Goal: Task Accomplishment & Management: Manage account settings

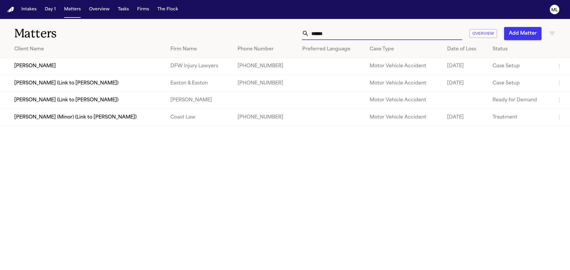
drag, startPoint x: 348, startPoint y: 36, endPoint x: 284, endPoint y: 33, distance: 64.2
click at [284, 33] on div "****** Overview Add Matter" at bounding box center [364, 33] width 384 height 13
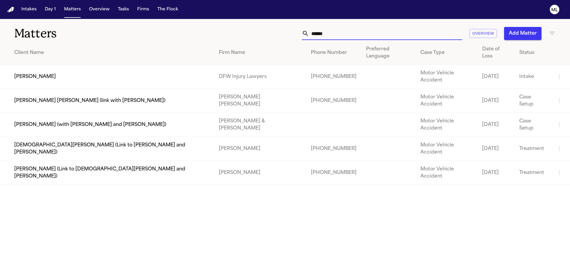
type input "******"
click at [158, 65] on td "Sarah Awando" at bounding box center [107, 77] width 214 height 24
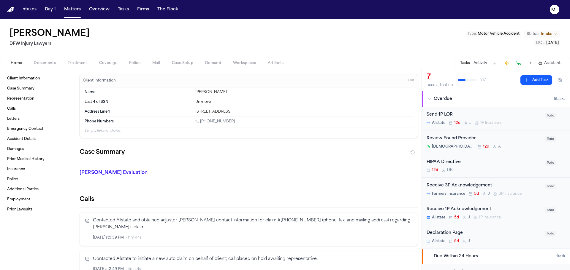
click at [524, 140] on div "Review Found Provider" at bounding box center [483, 138] width 115 height 7
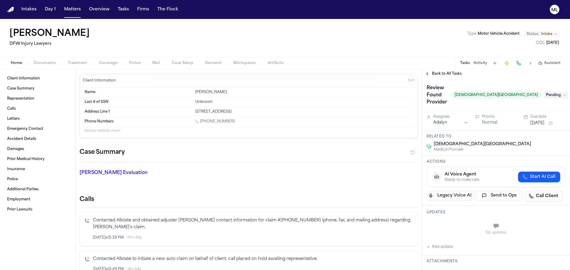
click at [545, 93] on span "Pending" at bounding box center [556, 95] width 24 height 7
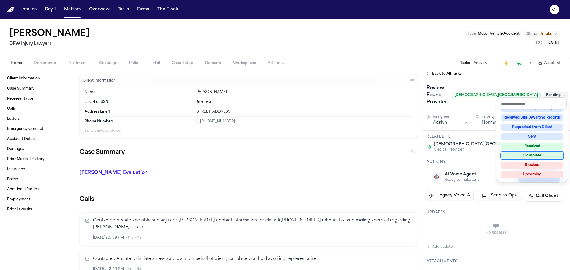
click at [526, 154] on div "Complete" at bounding box center [532, 155] width 62 height 7
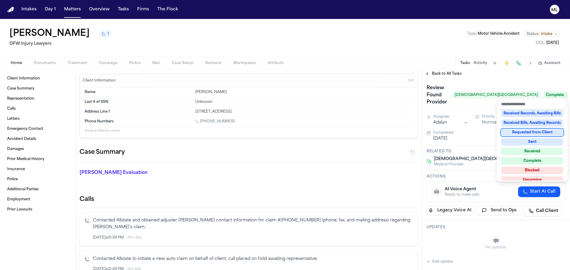
click at [73, 12] on div "Intakes Day 1 Matters Overview Tasks Firms The Flock ML Sarah Awando 1 DFW Inju…" at bounding box center [285, 135] width 570 height 270
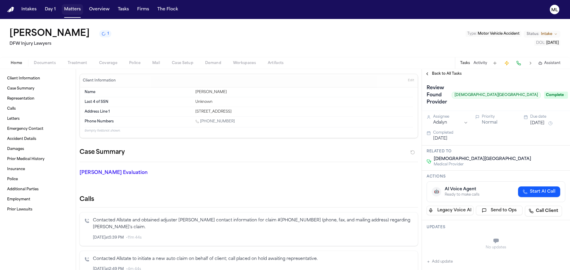
drag, startPoint x: 75, startPoint y: 10, endPoint x: 80, endPoint y: 8, distance: 4.8
click at [75, 10] on button "Matters" at bounding box center [72, 9] width 21 height 11
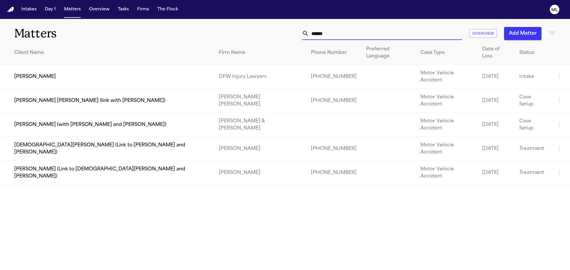
drag, startPoint x: 349, startPoint y: 39, endPoint x: 286, endPoint y: 29, distance: 63.7
click at [286, 29] on div "****** Overview Add Matter" at bounding box center [364, 33] width 384 height 13
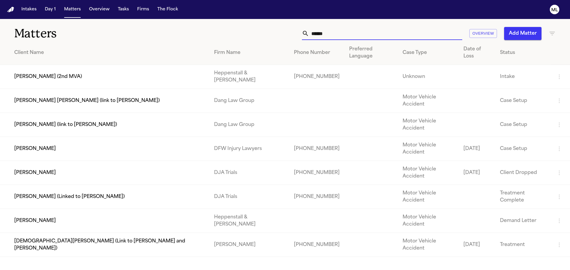
type input "******"
click at [153, 137] on td "[PERSON_NAME]" at bounding box center [104, 149] width 209 height 24
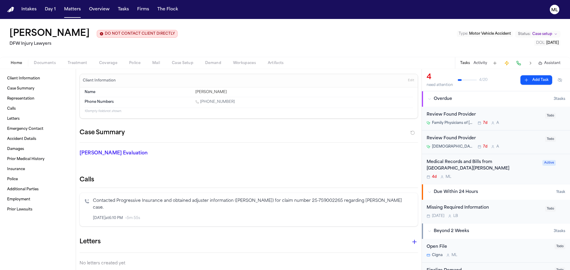
click at [505, 172] on div "Medical Records and Bills from Methodist Richardson Medical Center 4d M L" at bounding box center [482, 169] width 112 height 21
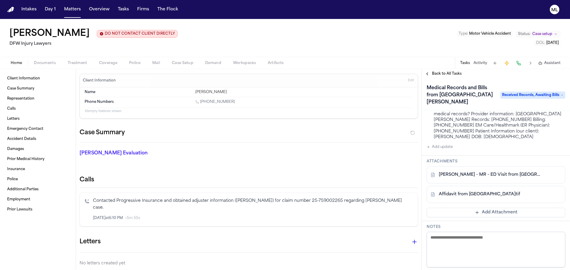
scroll to position [119, 0]
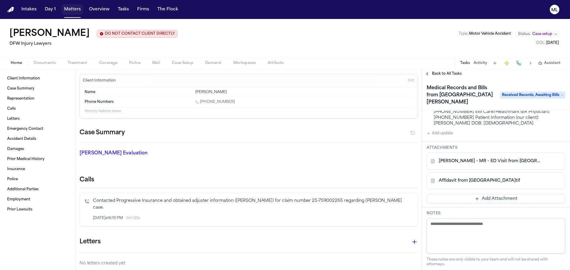
click at [75, 12] on button "Matters" at bounding box center [72, 9] width 21 height 11
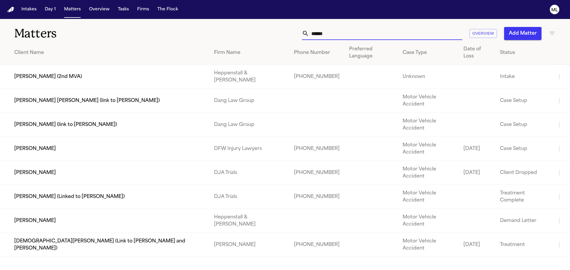
drag, startPoint x: 337, startPoint y: 30, endPoint x: 310, endPoint y: 31, distance: 27.0
click at [310, 31] on input "******" at bounding box center [385, 33] width 153 height 13
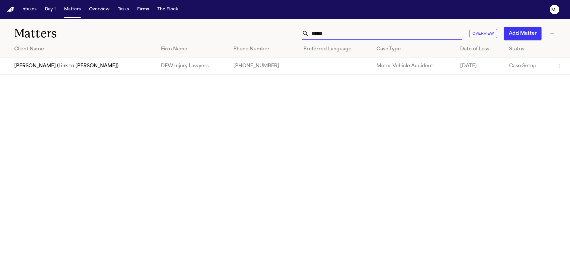
type input "******"
click at [79, 64] on td "[PERSON_NAME] (Link to [PERSON_NAME])" at bounding box center [78, 66] width 156 height 17
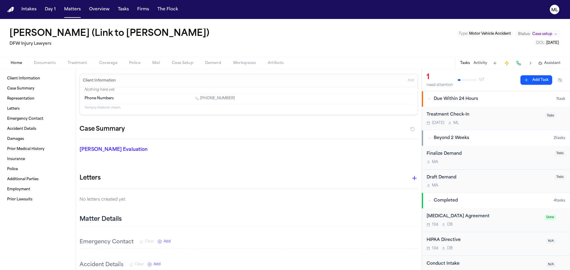
click at [533, 80] on button "Add Task" at bounding box center [536, 79] width 32 height 9
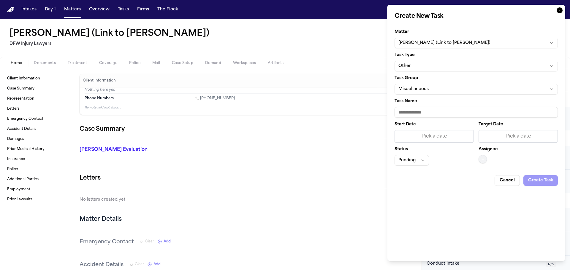
click at [448, 66] on button "Other" at bounding box center [475, 66] width 163 height 11
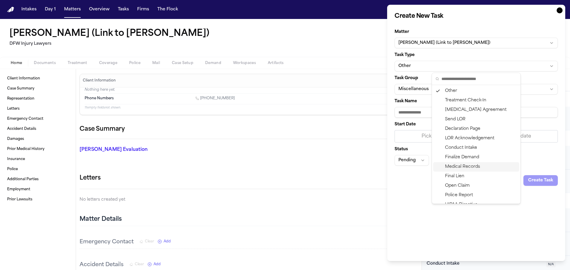
click at [468, 168] on div "Medical Records" at bounding box center [476, 166] width 86 height 9
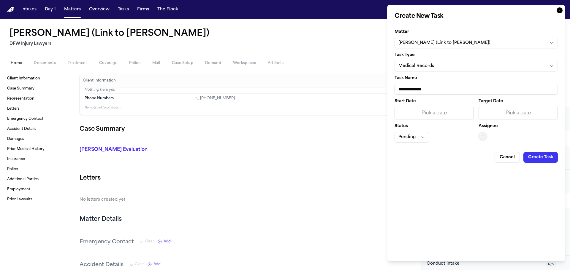
click at [440, 88] on input "**********" at bounding box center [475, 89] width 163 height 11
type input "**********"
click at [510, 116] on div "Pick a date" at bounding box center [518, 113] width 72 height 7
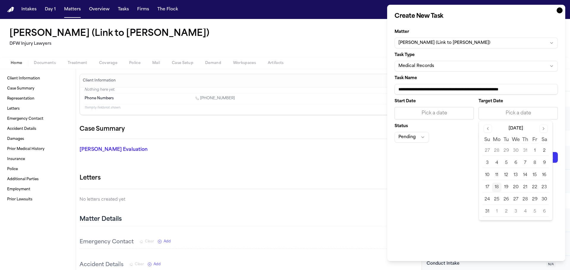
click at [508, 187] on button "19" at bounding box center [505, 187] width 9 height 9
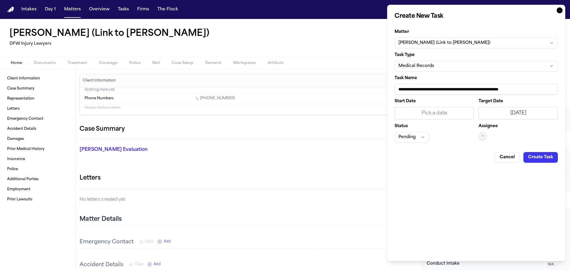
click at [484, 133] on button "—" at bounding box center [482, 136] width 8 height 8
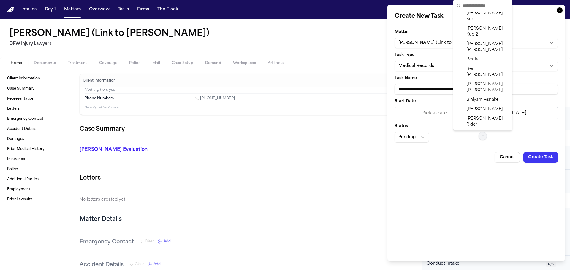
scroll to position [89, 0]
click at [491, 131] on span "Daniela Uribe" at bounding box center [487, 137] width 42 height 12
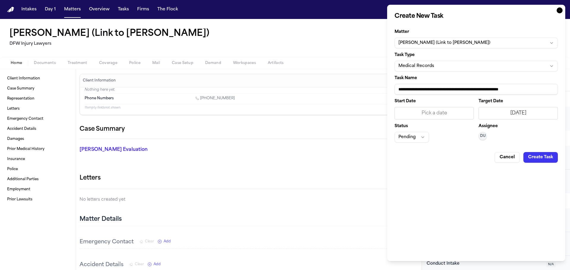
click at [415, 138] on button "Pending" at bounding box center [411, 137] width 34 height 11
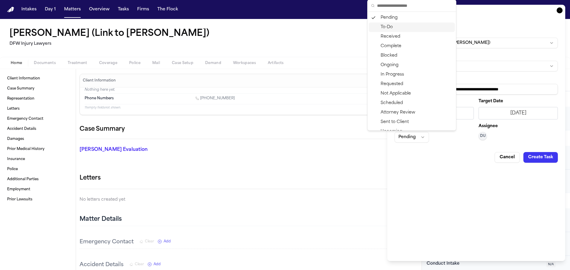
click at [396, 25] on div "To-Do" at bounding box center [412, 27] width 86 height 9
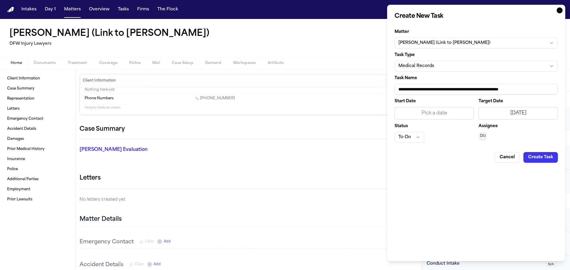
click at [548, 155] on button "Create Task" at bounding box center [540, 157] width 34 height 11
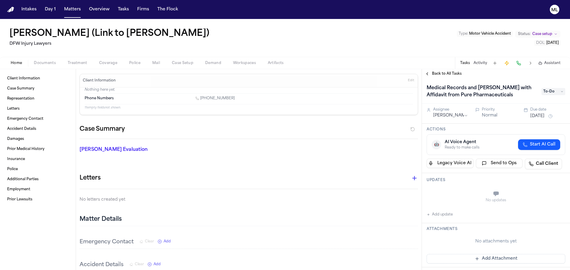
click at [439, 75] on span "Back to All Tasks" at bounding box center [447, 74] width 30 height 5
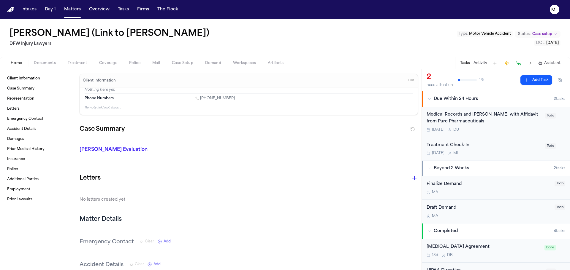
click at [539, 82] on button "Add Task" at bounding box center [536, 79] width 32 height 9
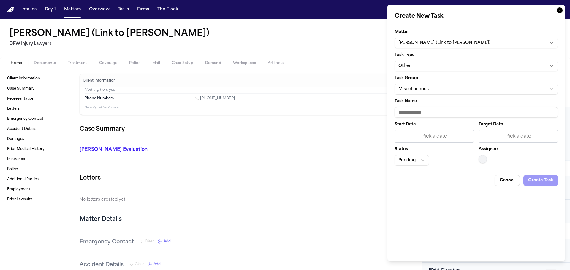
click at [433, 64] on button "Other" at bounding box center [475, 66] width 163 height 11
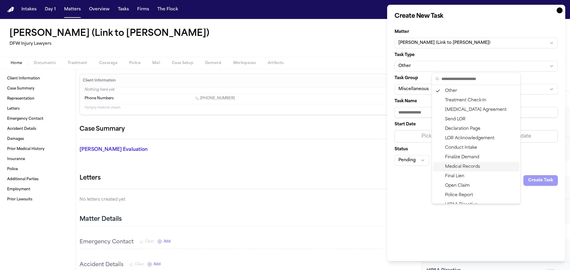
click at [465, 162] on div "Medical Records" at bounding box center [476, 166] width 86 height 9
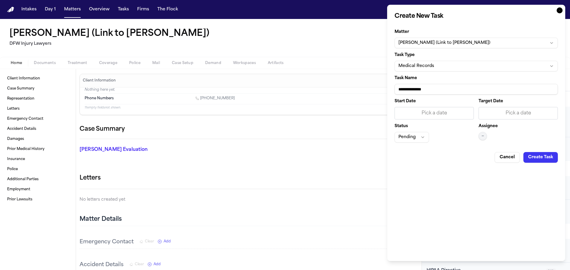
drag, startPoint x: 444, startPoint y: 85, endPoint x: 364, endPoint y: 85, distance: 79.8
click at [364, 85] on body "Intakes Day 1 Matters Overview Tasks Firms The Flock ML Monica Thorpe (Link to …" at bounding box center [285, 135] width 570 height 270
paste input "*"
drag, startPoint x: 451, startPoint y: 88, endPoint x: 380, endPoint y: 89, distance: 71.5
click at [380, 89] on body "Intakes Day 1 Matters Overview Tasks Firms The Flock ML Monica Thorpe (Link to …" at bounding box center [285, 135] width 570 height 270
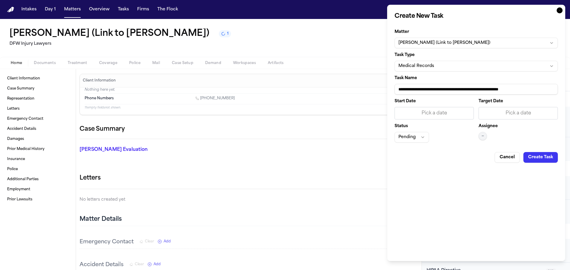
click at [452, 90] on input "**********" at bounding box center [475, 89] width 163 height 11
type input "**********"
click at [513, 111] on div "Pick a date" at bounding box center [518, 113] width 72 height 7
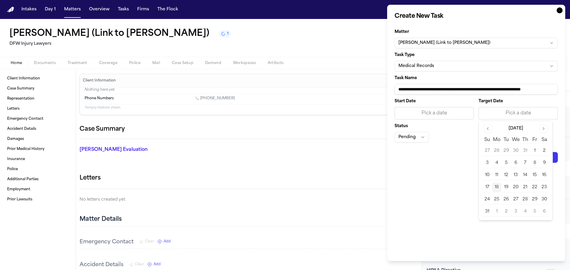
click at [508, 187] on button "19" at bounding box center [505, 187] width 9 height 9
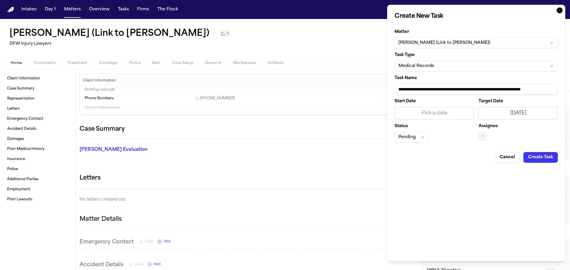
click at [483, 138] on span "—" at bounding box center [482, 136] width 2 height 5
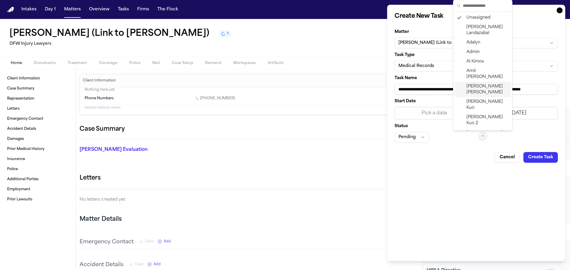
scroll to position [89, 0]
click at [478, 129] on div "Daniela Uribe" at bounding box center [482, 136] width 56 height 15
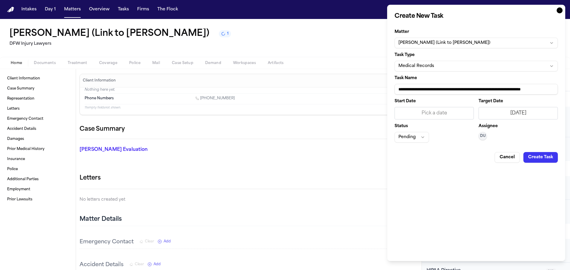
click at [423, 135] on button "Pending" at bounding box center [411, 137] width 34 height 11
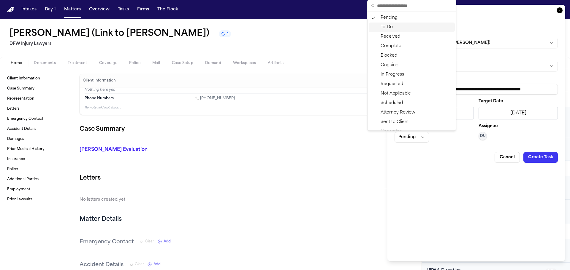
click at [387, 23] on div "To-Do" at bounding box center [412, 27] width 86 height 9
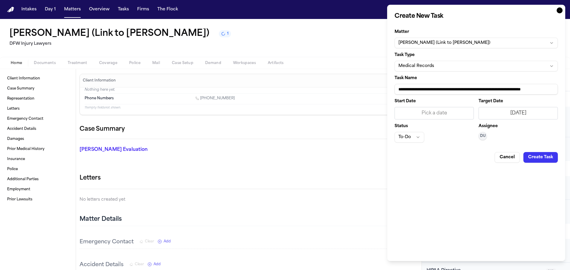
click at [535, 151] on div "Cancel Create Task" at bounding box center [475, 154] width 163 height 15
click at [535, 156] on button "Create Task" at bounding box center [540, 157] width 34 height 11
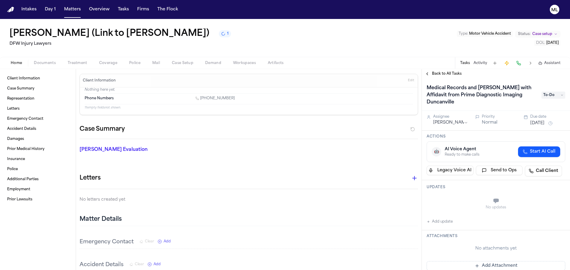
click at [439, 74] on span "Back to All Tasks" at bounding box center [447, 74] width 30 height 5
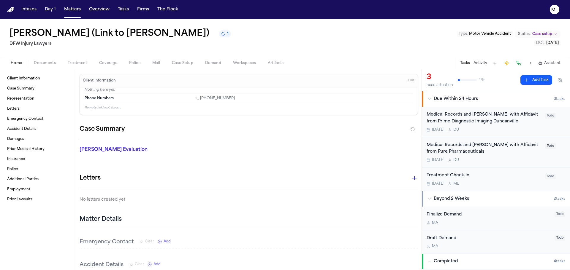
click at [531, 78] on button "Add Task" at bounding box center [536, 79] width 32 height 9
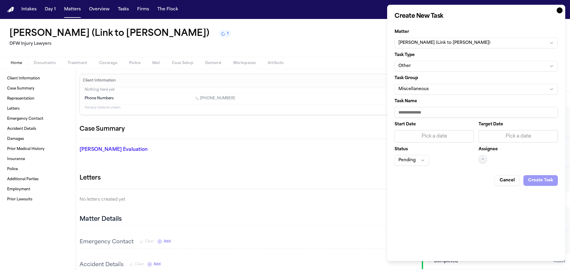
click at [423, 61] on button "Other" at bounding box center [475, 66] width 163 height 11
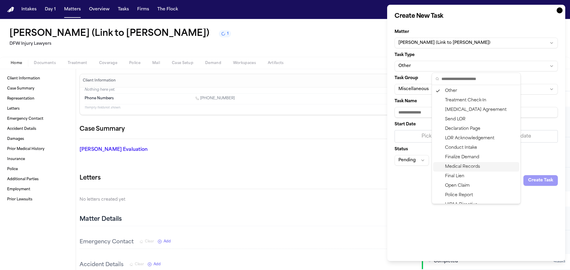
click at [470, 167] on div "Medical Records" at bounding box center [476, 166] width 86 height 9
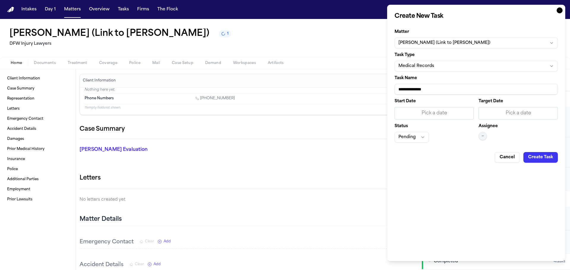
click at [456, 88] on input "**********" at bounding box center [475, 89] width 163 height 11
type input "**********"
click at [520, 110] on div "Pick a date" at bounding box center [518, 113] width 72 height 7
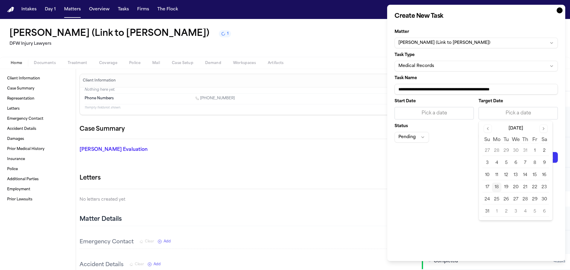
click at [509, 187] on button "19" at bounding box center [505, 187] width 9 height 9
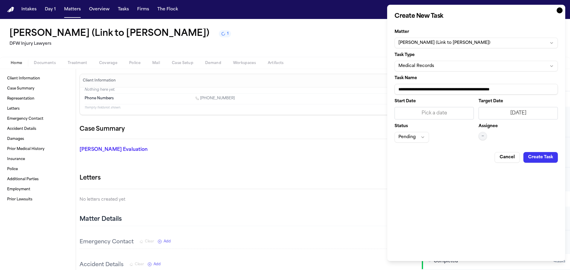
click at [483, 137] on span "—" at bounding box center [482, 136] width 2 height 5
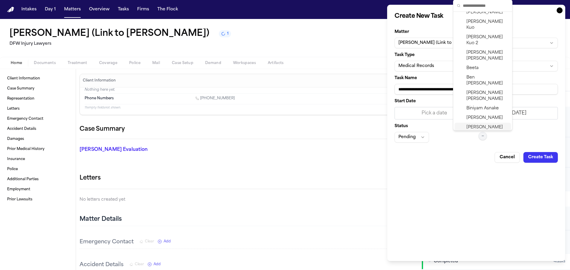
scroll to position [89, 0]
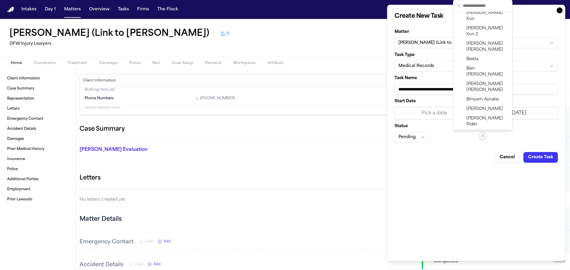
click at [472, 129] on div "Daniela Uribe" at bounding box center [482, 136] width 56 height 15
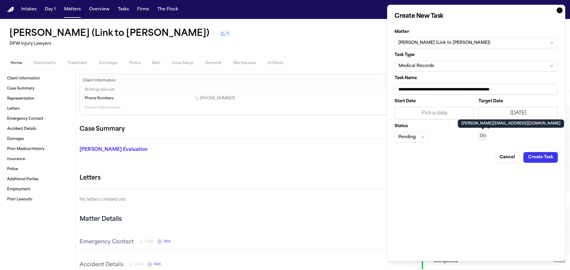
click at [420, 138] on button "Pending" at bounding box center [411, 137] width 34 height 11
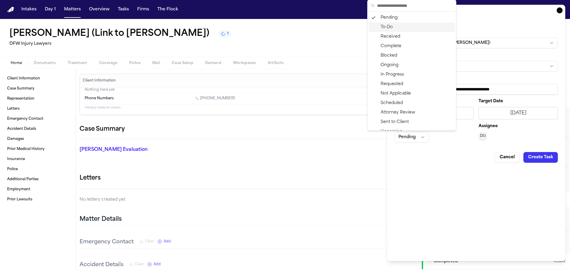
click at [392, 27] on div "To-Do" at bounding box center [412, 27] width 86 height 9
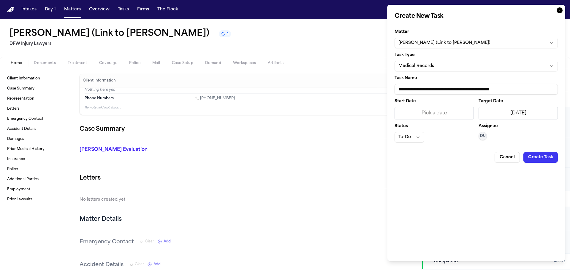
click at [534, 154] on button "Create Task" at bounding box center [540, 157] width 34 height 11
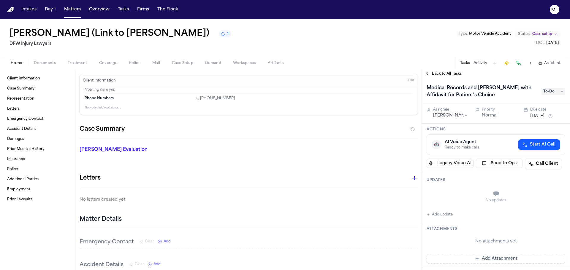
click at [447, 75] on span "Back to All Tasks" at bounding box center [447, 74] width 30 height 5
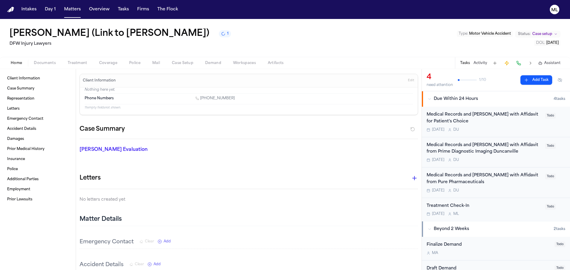
click at [533, 83] on button "Add Task" at bounding box center [536, 79] width 32 height 9
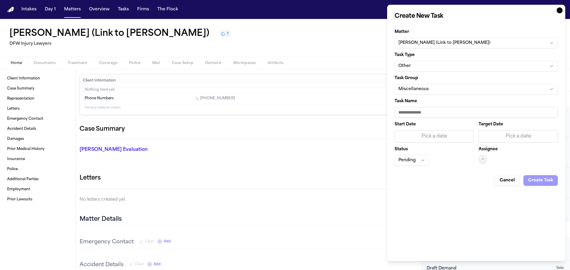
click at [430, 62] on button "Other" at bounding box center [475, 66] width 163 height 11
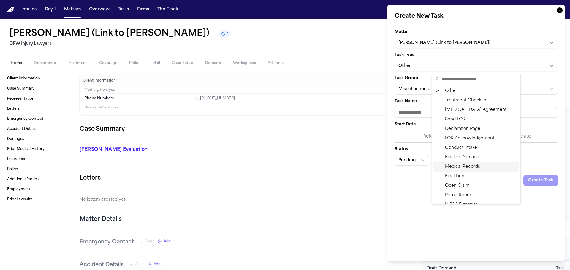
click at [466, 168] on div "Medical Records" at bounding box center [476, 166] width 86 height 9
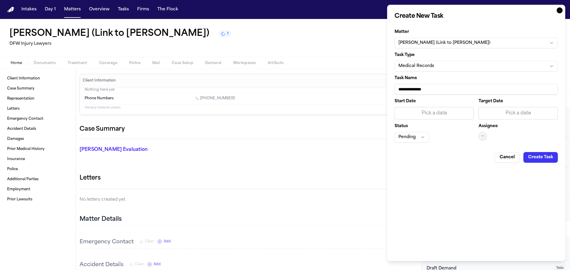
click at [447, 92] on input "**********" at bounding box center [475, 89] width 163 height 11
type input "**********"
click at [527, 115] on div "Pick a date" at bounding box center [518, 113] width 72 height 7
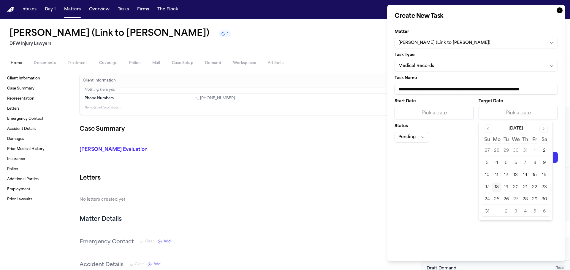
click at [508, 188] on button "19" at bounding box center [505, 187] width 9 height 9
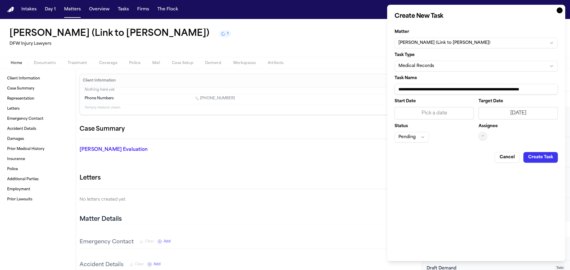
click at [481, 134] on span "—" at bounding box center [482, 136] width 2 height 5
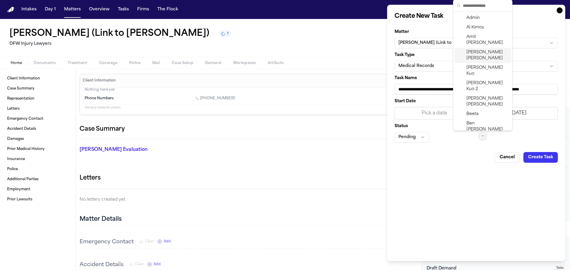
scroll to position [89, 0]
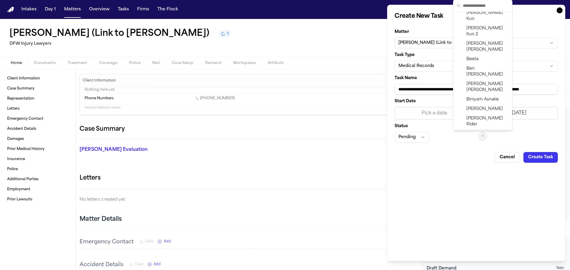
click at [478, 131] on span "Daniela Uribe" at bounding box center [487, 137] width 42 height 12
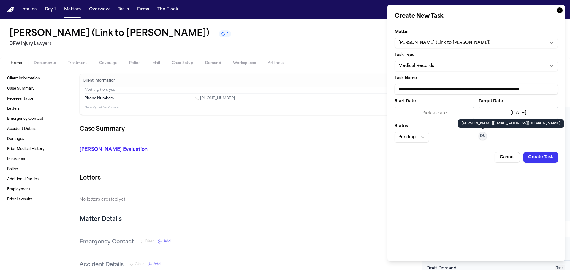
click at [412, 142] on button "Pending" at bounding box center [411, 137] width 34 height 11
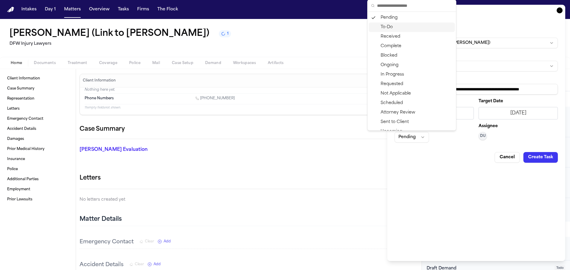
click at [384, 28] on div "To-Do" at bounding box center [412, 27] width 86 height 9
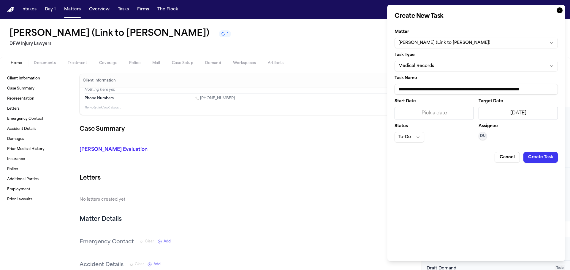
click at [537, 161] on button "Create Task" at bounding box center [540, 157] width 34 height 11
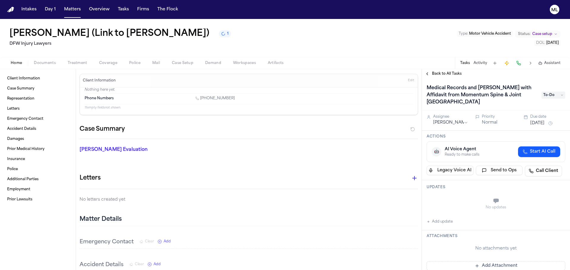
click at [438, 74] on span "Back to All Tasks" at bounding box center [447, 74] width 30 height 5
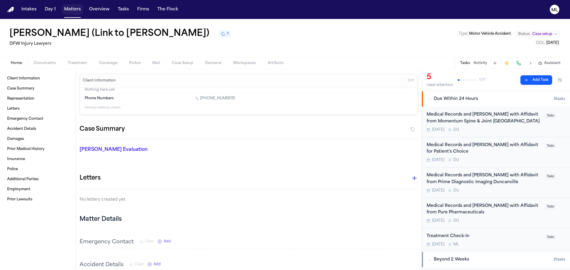
click at [76, 8] on button "Matters" at bounding box center [72, 9] width 21 height 11
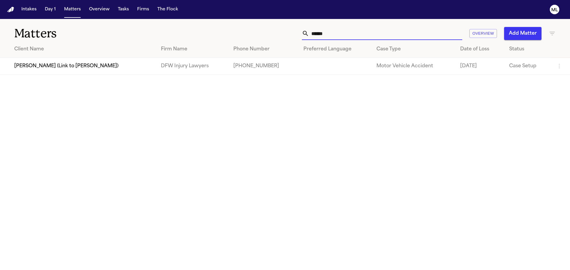
drag, startPoint x: 337, startPoint y: 30, endPoint x: 292, endPoint y: 34, distance: 45.0
click at [292, 34] on div "****** Overview Add Matter" at bounding box center [364, 33] width 384 height 13
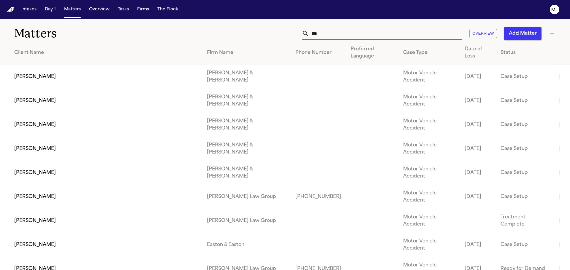
click at [339, 34] on input "***" at bounding box center [385, 33] width 153 height 13
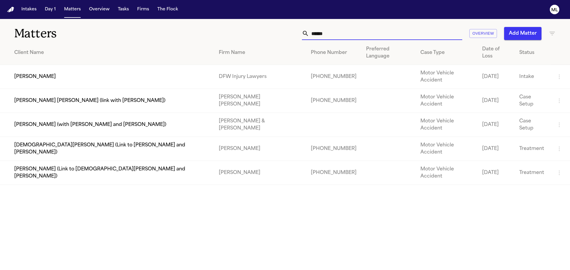
type input "******"
click at [149, 67] on td "[PERSON_NAME]" at bounding box center [107, 77] width 214 height 24
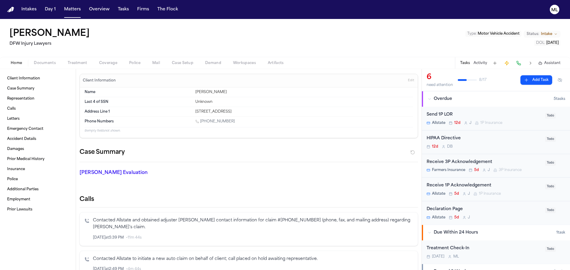
click at [507, 145] on div "12d D B" at bounding box center [483, 147] width 115 height 5
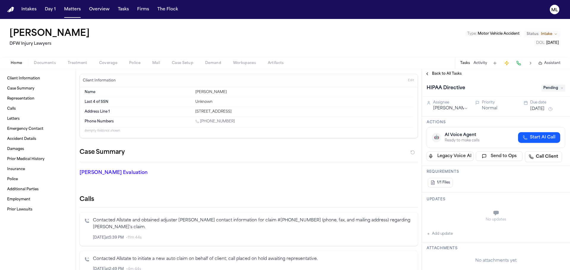
click at [547, 88] on span "Pending" at bounding box center [553, 88] width 24 height 7
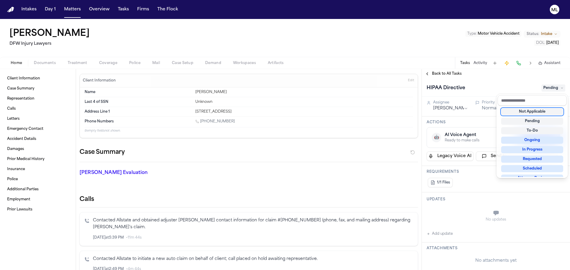
click at [538, 113] on div "Not Applicable" at bounding box center [532, 111] width 62 height 7
click at [427, 72] on div "Back to All Tasks HIPAA Directive Not Applicable Assignee Denise Biggs Priority…" at bounding box center [496, 169] width 148 height 201
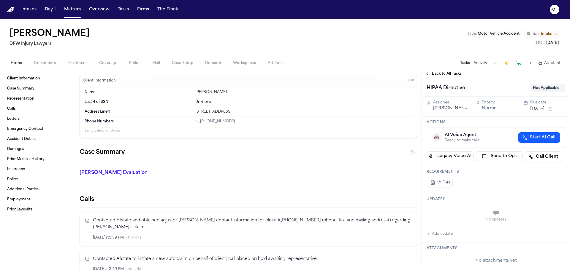
click at [435, 72] on span "Back to All Tasks" at bounding box center [447, 74] width 30 height 5
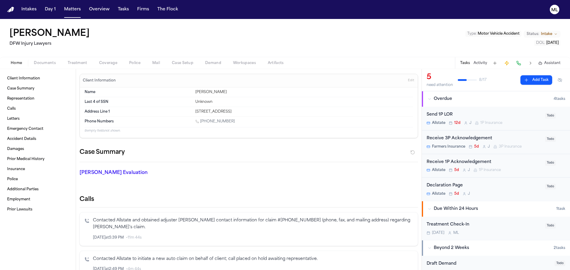
click at [518, 118] on div "Send 1P LOR Allstate 12d J 1P Insurance" at bounding box center [483, 119] width 115 height 14
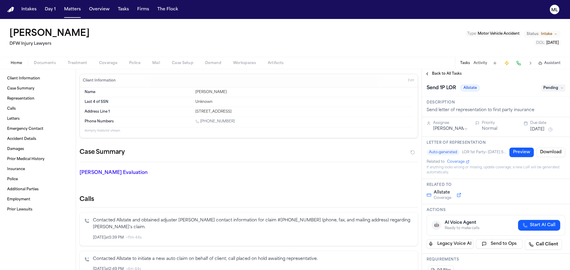
click at [549, 91] on span "Pending" at bounding box center [553, 88] width 24 height 7
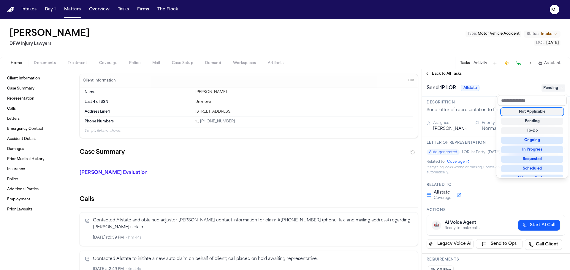
click at [538, 114] on div "Not Applicable" at bounding box center [532, 111] width 62 height 7
click at [448, 75] on div "**********" at bounding box center [496, 169] width 148 height 201
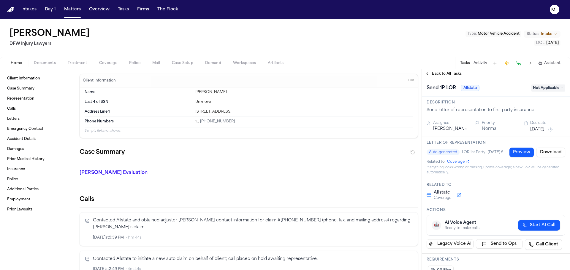
click at [448, 75] on span "Back to All Tasks" at bounding box center [447, 74] width 30 height 5
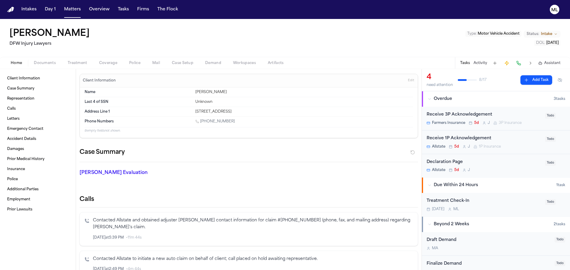
click at [512, 118] on div "Receive 3P Acknowledgement" at bounding box center [483, 115] width 115 height 7
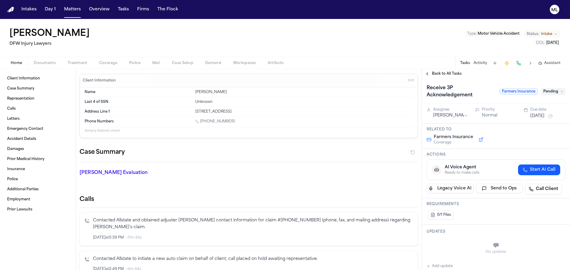
click at [552, 87] on div "Receive 3P Acknowledgement Farmers Insurance Pending" at bounding box center [495, 91] width 139 height 17
click at [546, 92] on span "Pending" at bounding box center [553, 91] width 24 height 7
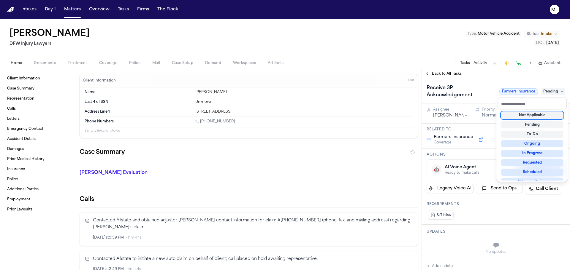
click at [523, 116] on div "Not Applicable" at bounding box center [532, 115] width 62 height 7
click at [436, 72] on div "Back to All Tasks Receive 3P Acknowledgement Farmers Insurance Not Applicable A…" at bounding box center [496, 169] width 148 height 201
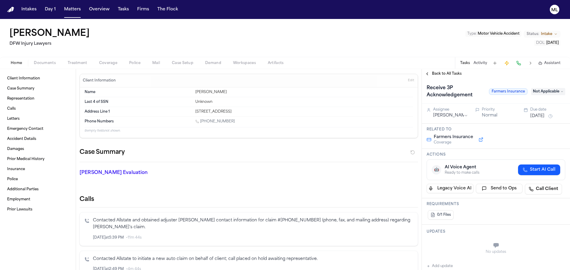
click at [436, 72] on span "Back to All Tasks" at bounding box center [447, 74] width 30 height 5
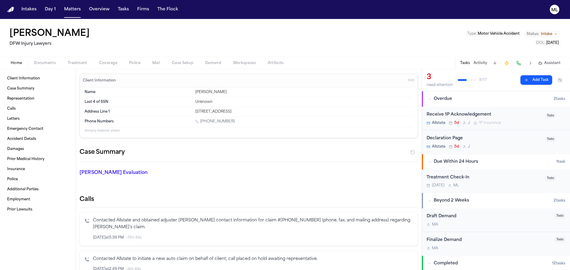
click at [515, 119] on div "Receive 1P Acknowledgement Allstate 5d J 1P Insurance" at bounding box center [483, 119] width 115 height 14
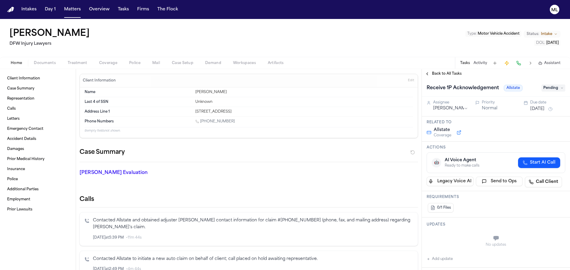
click at [544, 85] on span "Pending" at bounding box center [553, 88] width 24 height 7
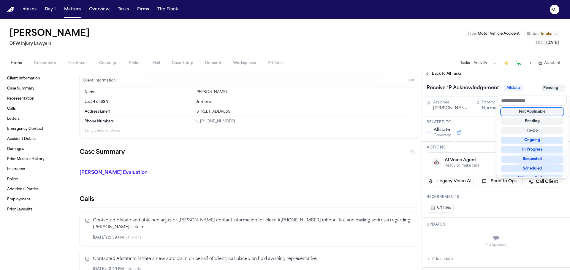
click at [524, 113] on div "Not Applicable" at bounding box center [532, 111] width 62 height 7
click at [450, 74] on div "Back to All Tasks Receive 1P Acknowledgement Allstate Not Applicable Assignee J…" at bounding box center [496, 169] width 148 height 201
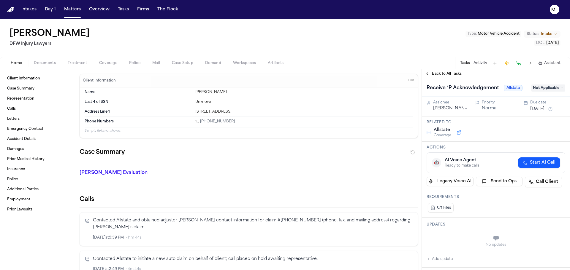
click at [450, 74] on span "Back to All Tasks" at bounding box center [447, 74] width 30 height 5
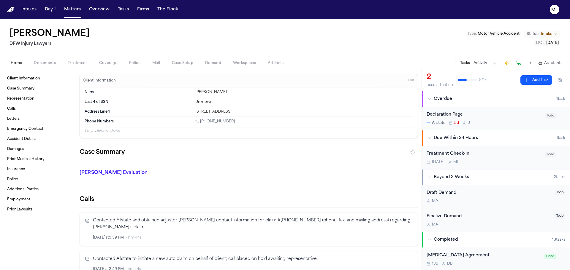
click at [511, 123] on div "Allstate 5d J" at bounding box center [483, 123] width 115 height 5
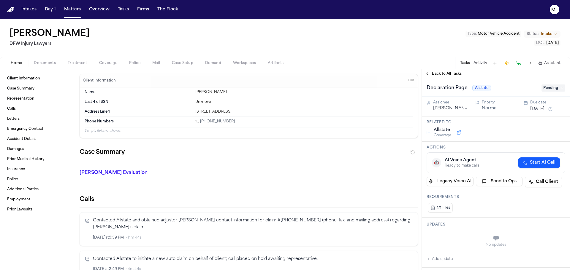
click at [541, 85] on div "Declaration Page Allstate Pending" at bounding box center [495, 87] width 139 height 9
click at [547, 85] on span "Pending" at bounding box center [553, 88] width 24 height 7
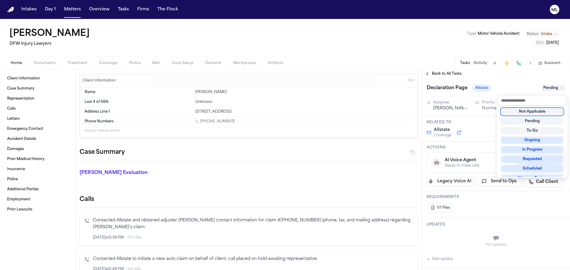
click at [524, 113] on div "Not Applicable" at bounding box center [532, 111] width 62 height 7
click at [453, 72] on div "Back to All Tasks Declaration Page Allstate Not Applicable Assignee Jacqueline …" at bounding box center [496, 169] width 148 height 201
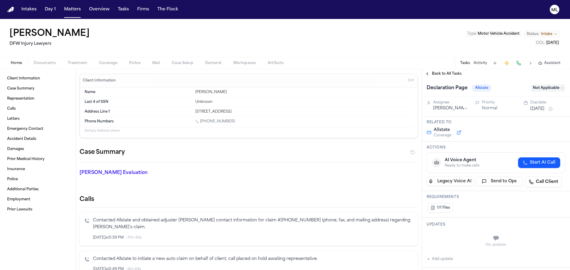
click at [453, 72] on span "Back to All Tasks" at bounding box center [447, 74] width 30 height 5
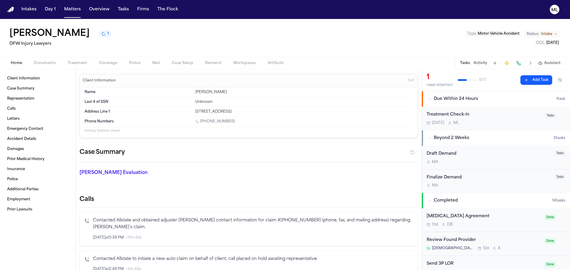
click at [544, 34] on span "Intake" at bounding box center [546, 34] width 11 height 5
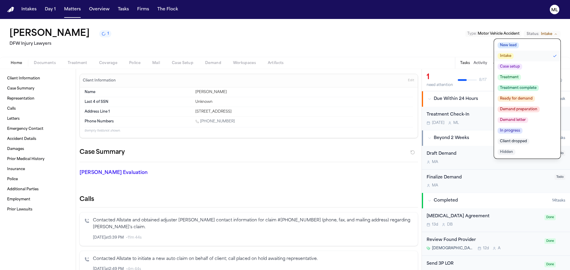
click at [524, 90] on span "Treatment complete" at bounding box center [517, 88] width 41 height 6
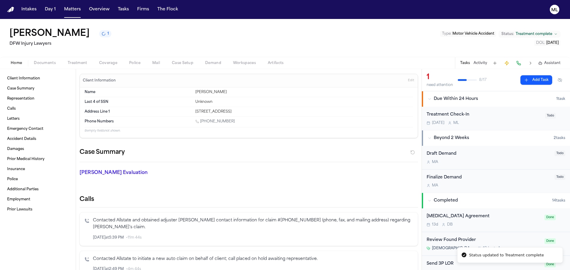
click at [498, 123] on div "Tomorrow M L" at bounding box center [483, 123] width 115 height 5
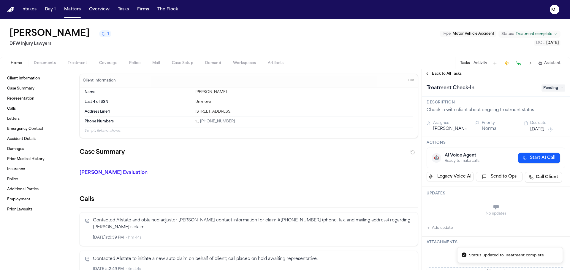
click at [552, 88] on span "Pending" at bounding box center [553, 88] width 24 height 7
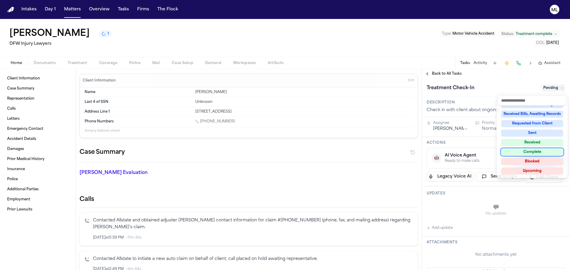
click at [519, 152] on div "Complete" at bounding box center [532, 152] width 62 height 7
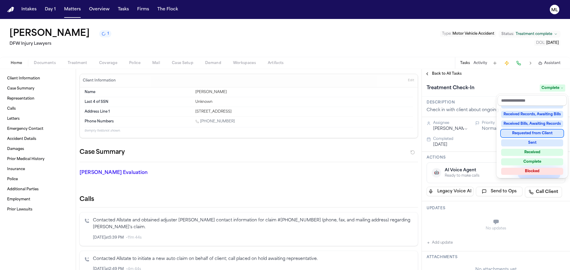
click at [433, 71] on div "**********" at bounding box center [496, 169] width 148 height 201
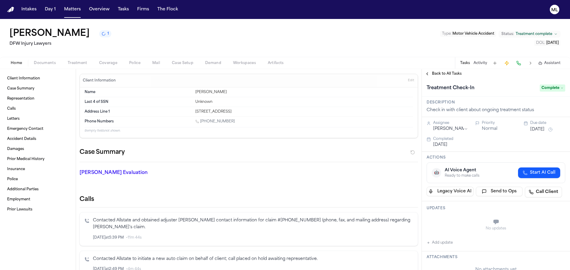
click at [438, 73] on span "Back to All Tasks" at bounding box center [447, 74] width 30 height 5
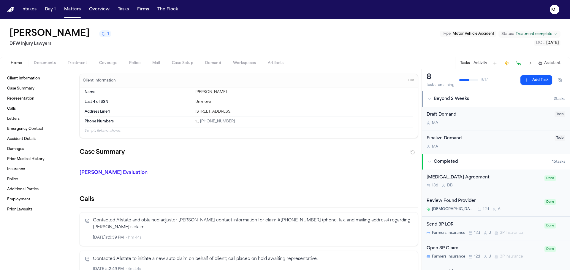
click at [528, 79] on button "Add Task" at bounding box center [536, 79] width 32 height 9
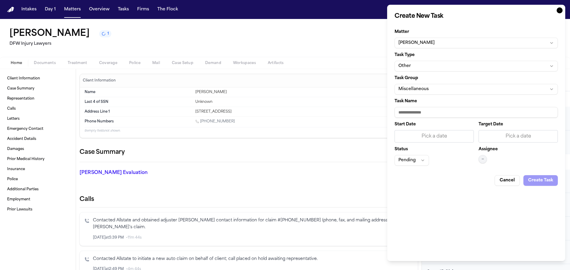
click at [424, 66] on button "Other" at bounding box center [475, 66] width 163 height 11
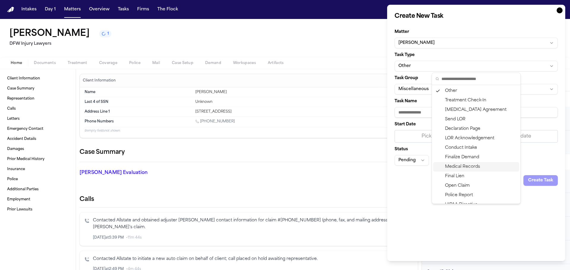
click at [461, 164] on div "Medical Records" at bounding box center [476, 166] width 86 height 9
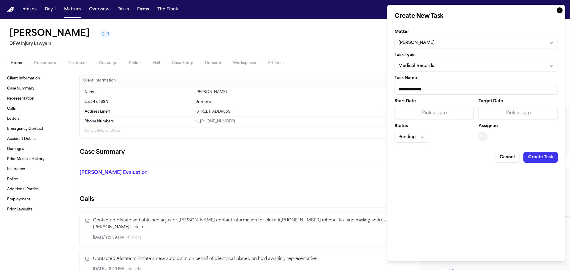
click at [449, 88] on input "**********" at bounding box center [475, 89] width 163 height 11
type input "**********"
click at [498, 108] on div "Pick a date" at bounding box center [517, 113] width 79 height 12
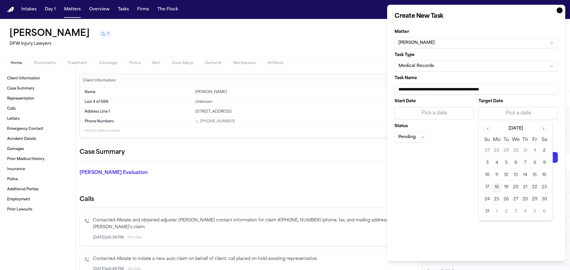
click at [507, 186] on button "19" at bounding box center [505, 187] width 9 height 9
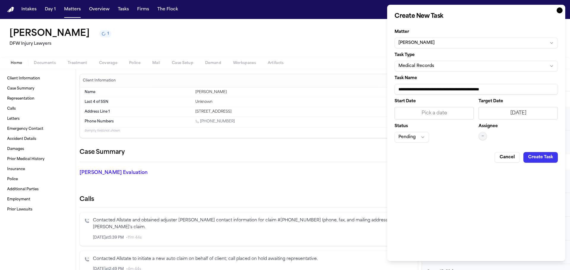
click at [478, 136] on button "—" at bounding box center [482, 136] width 8 height 8
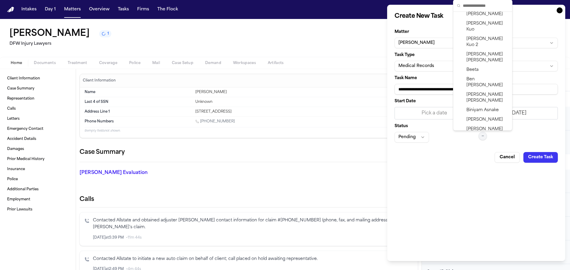
scroll to position [89, 0]
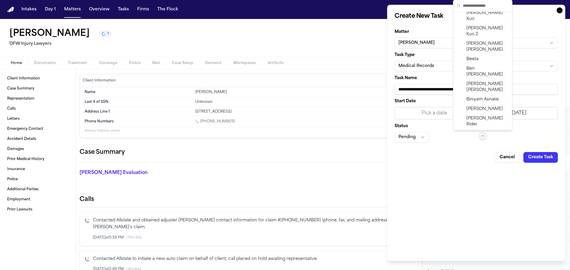
click at [476, 131] on span "Daniela Uribe" at bounding box center [487, 137] width 42 height 12
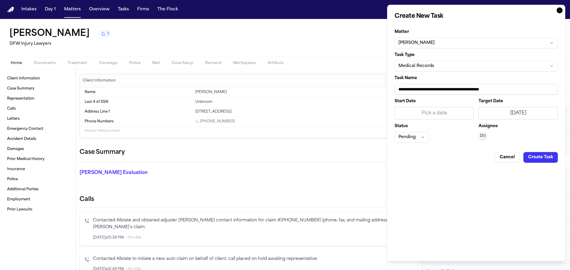
click at [420, 139] on button "Pending" at bounding box center [411, 137] width 34 height 11
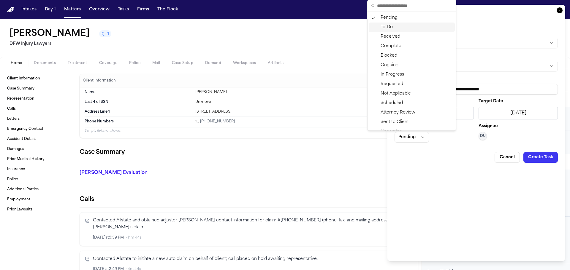
click at [385, 27] on div "To-Do" at bounding box center [412, 27] width 86 height 9
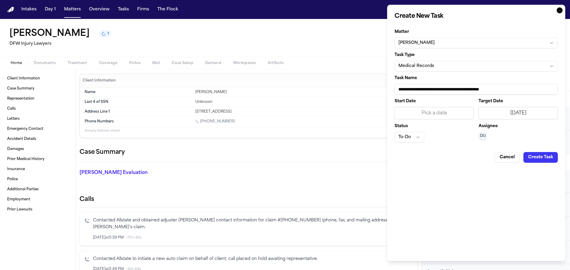
click at [535, 158] on button "Create Task" at bounding box center [540, 157] width 34 height 11
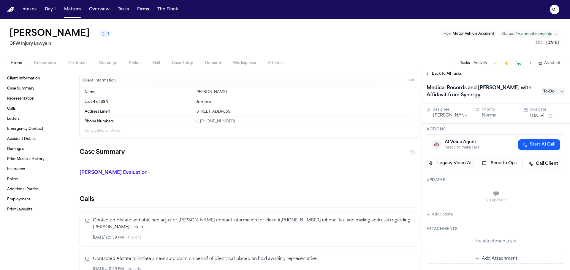
click at [443, 71] on div "Back to All Tasks" at bounding box center [496, 73] width 148 height 9
click at [442, 73] on span "Back to All Tasks" at bounding box center [447, 74] width 30 height 5
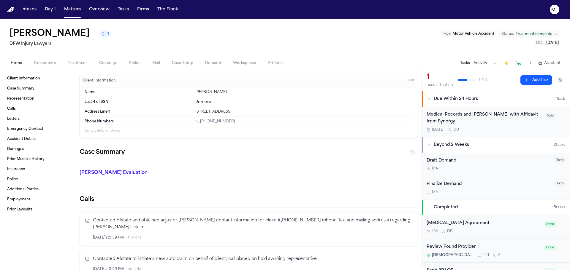
click at [532, 83] on button "Add Task" at bounding box center [536, 79] width 32 height 9
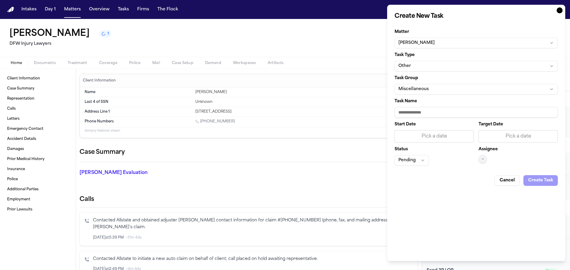
click at [424, 65] on button "Other" at bounding box center [475, 66] width 163 height 11
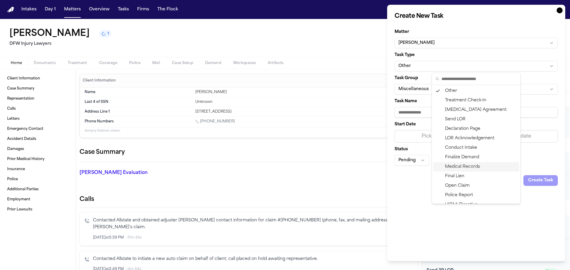
click at [468, 164] on div "Medical Records" at bounding box center [476, 166] width 86 height 9
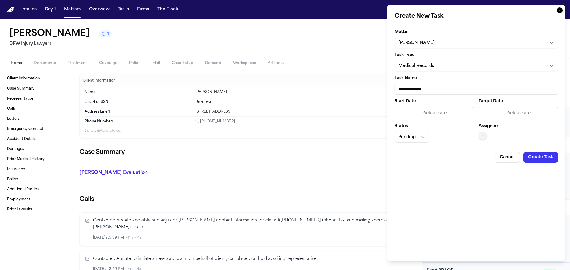
click at [458, 91] on input "**********" at bounding box center [475, 89] width 163 height 11
click at [505, 115] on div "Pick a date" at bounding box center [518, 113] width 72 height 7
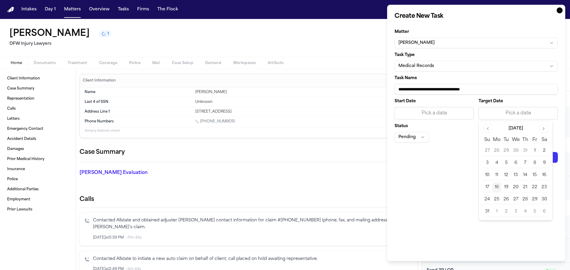
click at [505, 188] on button "19" at bounding box center [505, 187] width 9 height 9
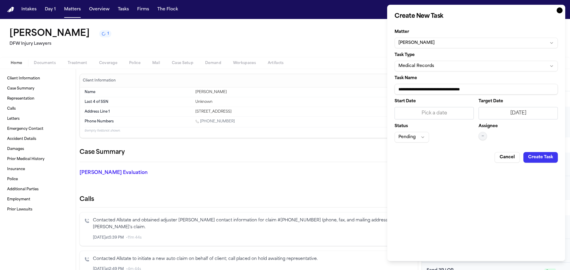
click at [482, 136] on span "—" at bounding box center [482, 136] width 2 height 5
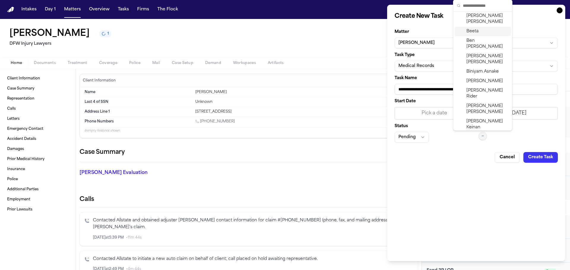
scroll to position [119, 0]
click at [484, 101] on span "Daniela Uribe" at bounding box center [487, 107] width 42 height 12
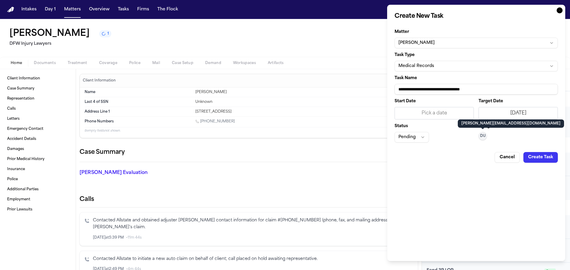
click at [417, 137] on button "Pending" at bounding box center [411, 137] width 34 height 11
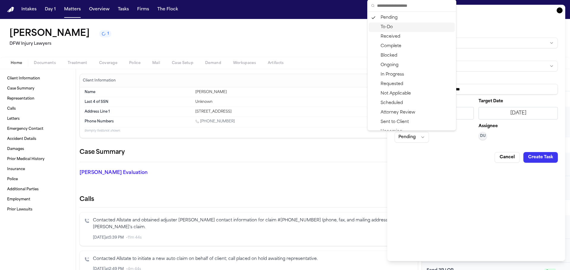
click at [386, 28] on div "To-Do" at bounding box center [412, 27] width 86 height 9
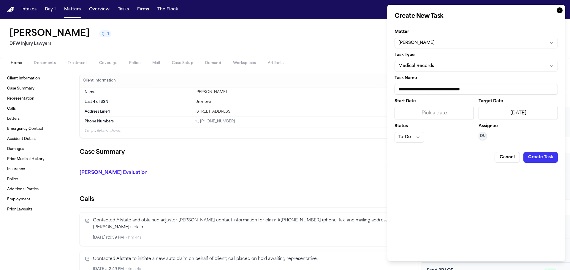
click at [500, 90] on input "**********" at bounding box center [475, 89] width 163 height 11
type input "**********"
click at [534, 161] on button "Create Task" at bounding box center [540, 157] width 34 height 11
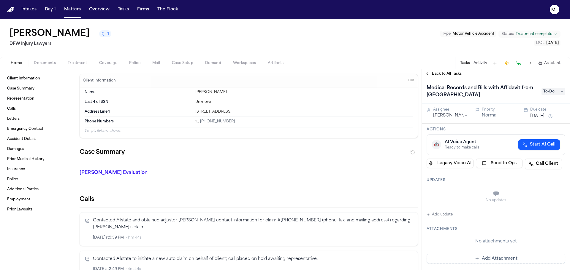
click at [451, 77] on div "Back to All Tasks" at bounding box center [496, 73] width 148 height 9
click at [451, 76] on span "Back to All Tasks" at bounding box center [447, 74] width 30 height 5
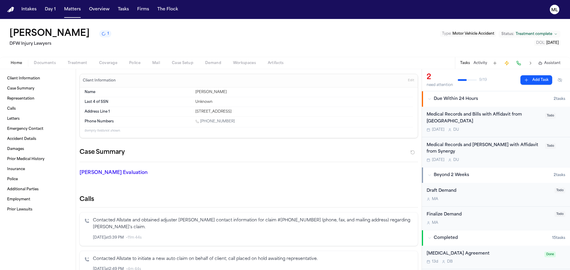
click at [528, 81] on button "Add Task" at bounding box center [536, 79] width 32 height 9
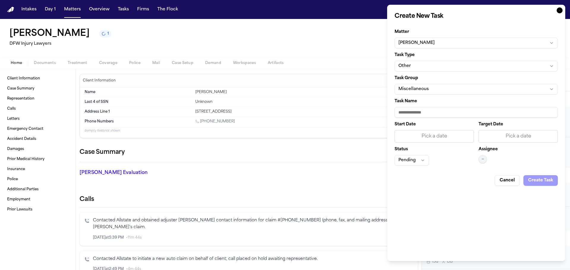
click at [430, 67] on button "Other" at bounding box center [475, 66] width 163 height 11
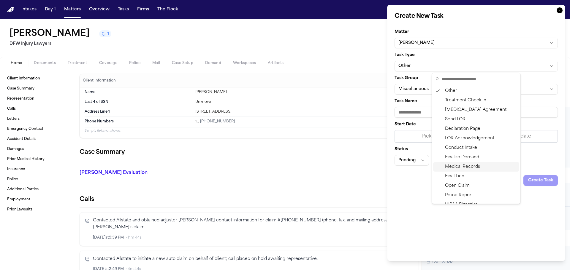
click at [465, 164] on div "Medical Records" at bounding box center [476, 166] width 86 height 9
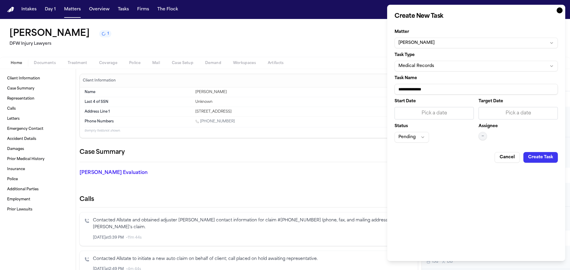
click at [435, 89] on input "**********" at bounding box center [475, 89] width 163 height 11
drag, startPoint x: 435, startPoint y: 89, endPoint x: 381, endPoint y: 84, distance: 54.2
click at [382, 85] on body "Intakes Day 1 Matters Overview Tasks Firms The Flock ML Sarah Awando 1 DFW Inju…" at bounding box center [285, 135] width 570 height 270
type input "**********"
click at [523, 112] on div "Pick a date" at bounding box center [518, 113] width 72 height 7
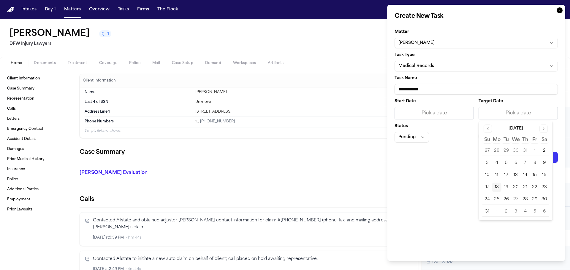
click at [506, 187] on button "19" at bounding box center [505, 187] width 9 height 9
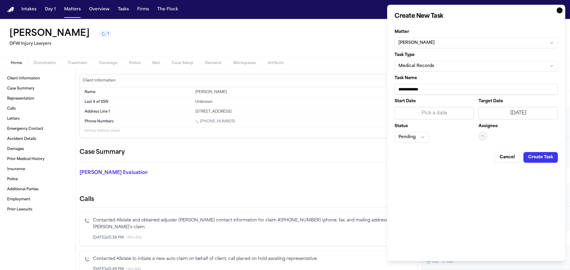
click at [494, 139] on div "Assignee —" at bounding box center [517, 133] width 79 height 18
drag, startPoint x: 488, startPoint y: 136, endPoint x: 483, endPoint y: 136, distance: 5.3
click at [488, 136] on div "Assignee —" at bounding box center [517, 133] width 79 height 18
click at [483, 136] on span "—" at bounding box center [482, 136] width 2 height 5
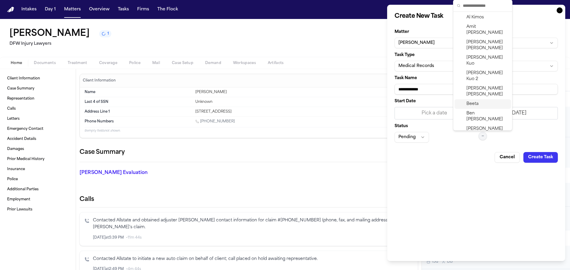
scroll to position [89, 0]
click at [481, 131] on span "Daniela Uribe" at bounding box center [487, 137] width 42 height 12
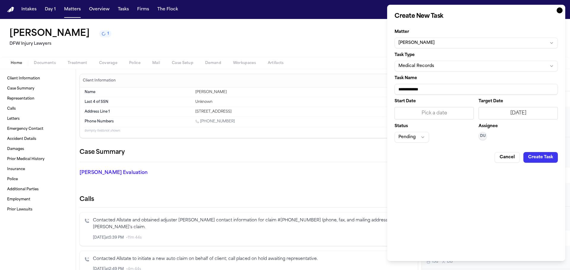
click at [417, 138] on button "Pending" at bounding box center [411, 137] width 34 height 11
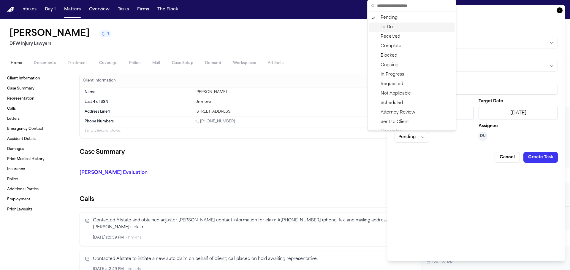
click at [394, 27] on div "To-Do" at bounding box center [412, 27] width 86 height 9
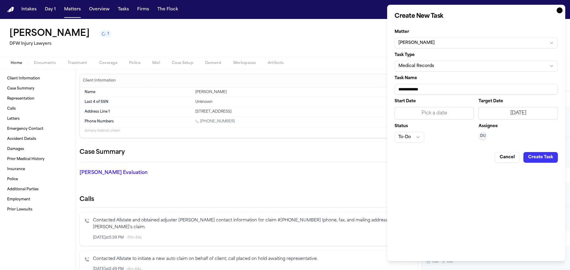
click at [549, 159] on button "Create Task" at bounding box center [540, 157] width 34 height 11
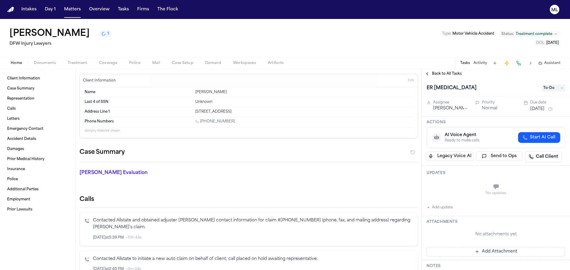
click at [442, 74] on span "Back to All Tasks" at bounding box center [447, 74] width 30 height 5
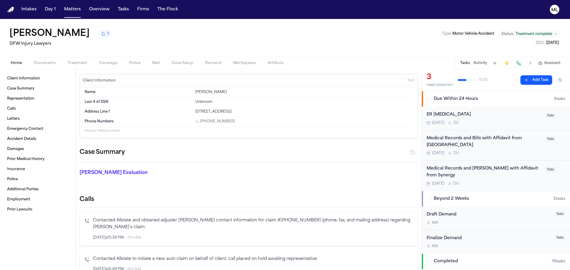
click at [525, 79] on button "Add Task" at bounding box center [536, 79] width 32 height 9
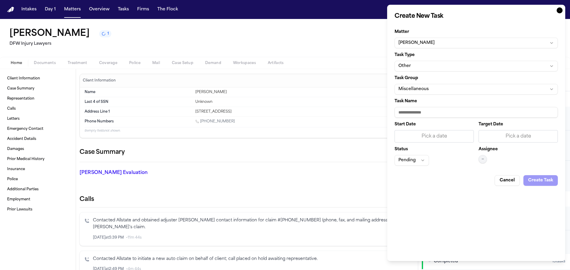
click at [423, 65] on button "Other" at bounding box center [475, 66] width 163 height 11
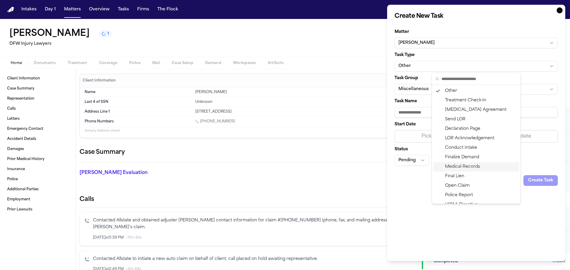
click at [455, 165] on div "Medical Records" at bounding box center [476, 166] width 86 height 9
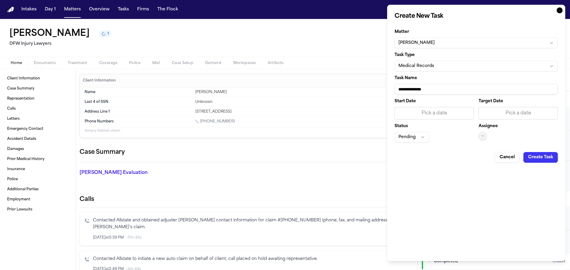
drag, startPoint x: 442, startPoint y: 89, endPoint x: 358, endPoint y: 87, distance: 84.3
click at [358, 87] on body "Intakes Day 1 Matters Overview Tasks Firms The Flock ML Sarah Awando 1 DFW Inju…" at bounding box center [285, 135] width 570 height 270
type input "**********"
click at [514, 116] on div "Pick a date" at bounding box center [518, 113] width 72 height 7
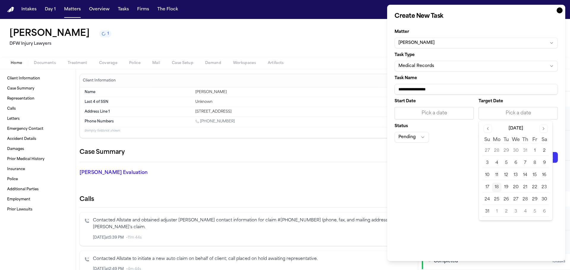
click at [505, 188] on button "19" at bounding box center [505, 187] width 9 height 9
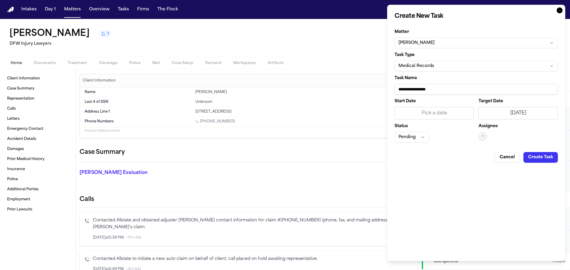
click at [481, 139] on button "—" at bounding box center [482, 136] width 8 height 8
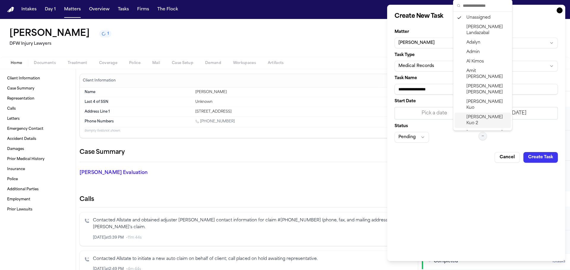
scroll to position [89, 0]
click at [480, 131] on span "Daniela Uribe" at bounding box center [487, 137] width 42 height 12
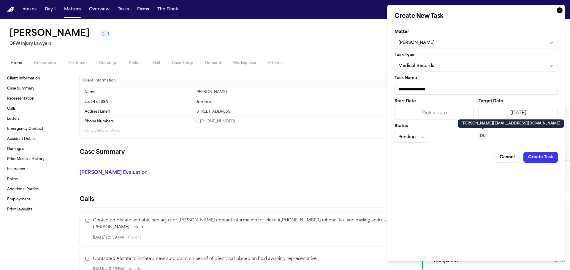
click at [414, 136] on button "Pending" at bounding box center [411, 137] width 34 height 11
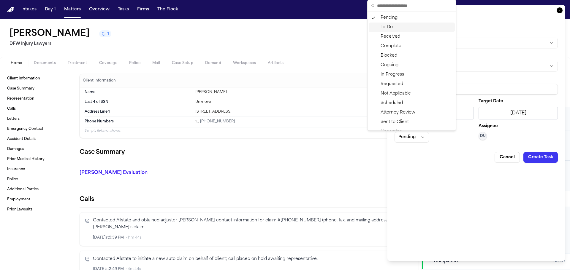
click at [388, 28] on div "To-Do" at bounding box center [412, 27] width 86 height 9
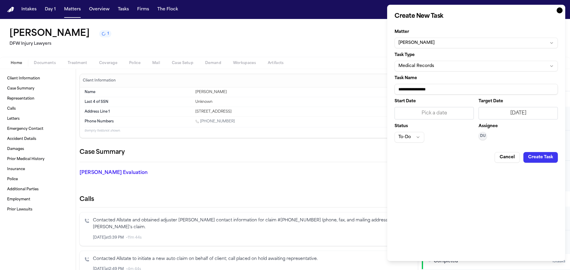
click at [539, 158] on button "Create Task" at bounding box center [540, 157] width 34 height 11
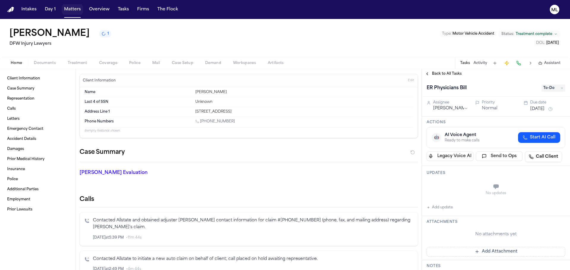
click at [72, 14] on button "Matters" at bounding box center [72, 9] width 21 height 11
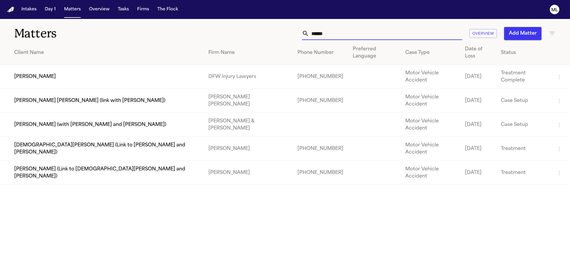
drag, startPoint x: 336, startPoint y: 36, endPoint x: 303, endPoint y: 36, distance: 32.6
click at [303, 36] on div "******" at bounding box center [382, 33] width 160 height 13
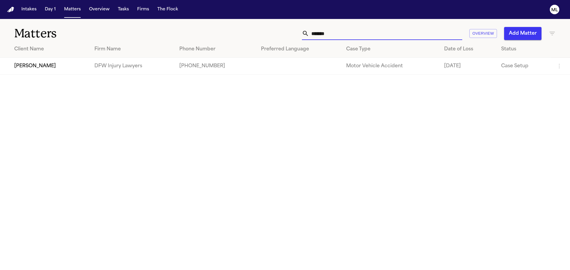
type input "*******"
click at [77, 66] on td "[PERSON_NAME]" at bounding box center [45, 66] width 90 height 17
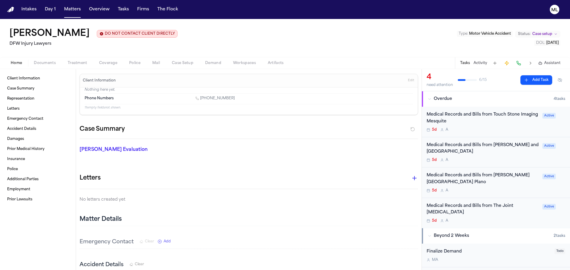
click at [495, 125] on div "Medical Records and Bills from Touch Stone Imaging Mesquite" at bounding box center [482, 119] width 112 height 14
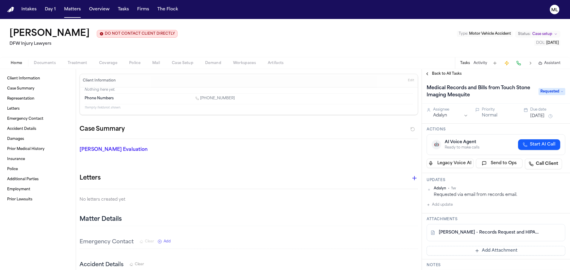
click at [549, 91] on span "Requested" at bounding box center [551, 91] width 27 height 7
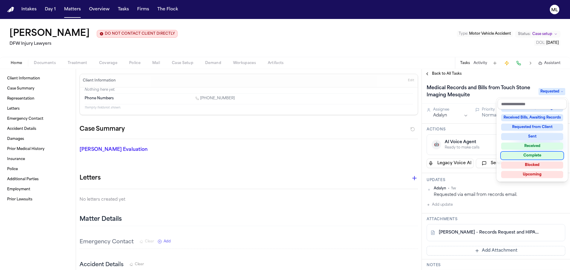
click at [518, 157] on div "Complete" at bounding box center [532, 155] width 62 height 7
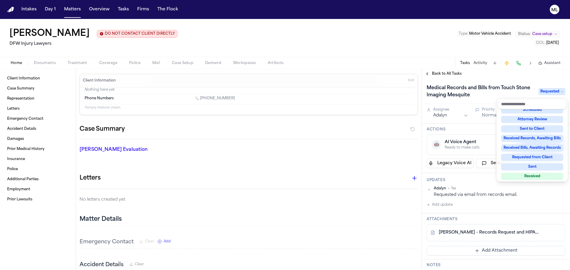
scroll to position [28, 0]
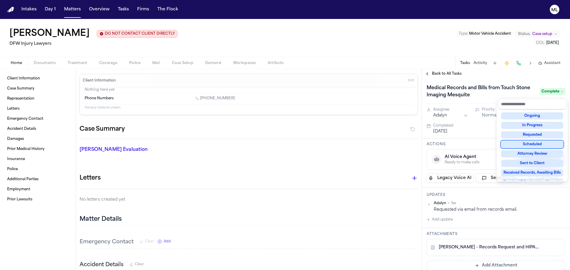
click at [445, 73] on div "Back to All Tasks Medical Records and Bills from Touch Stone Imaging Mesquite C…" at bounding box center [496, 169] width 148 height 201
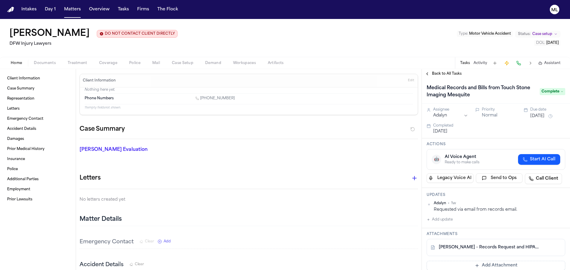
click at [445, 73] on span "Back to All Tasks" at bounding box center [447, 74] width 30 height 5
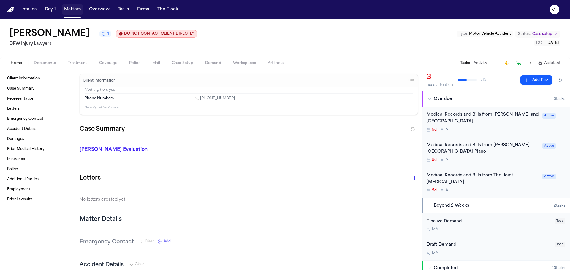
click at [69, 13] on button "Matters" at bounding box center [72, 9] width 21 height 11
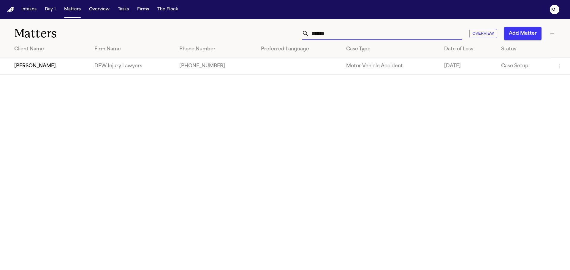
drag, startPoint x: 335, startPoint y: 31, endPoint x: 296, endPoint y: 36, distance: 39.8
click at [296, 36] on div "******* Overview Add Matter" at bounding box center [364, 33] width 384 height 13
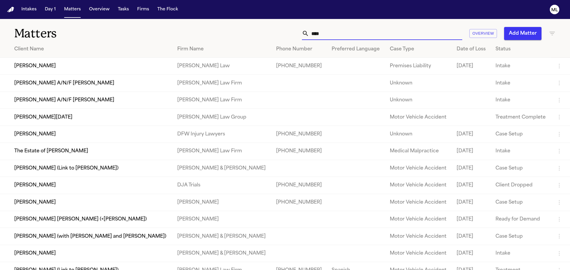
type input "****"
click at [94, 138] on td "[PERSON_NAME]" at bounding box center [86, 134] width 172 height 17
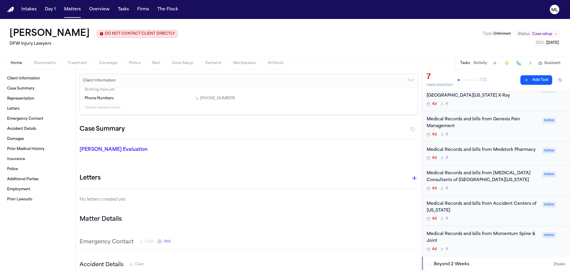
scroll to position [59, 0]
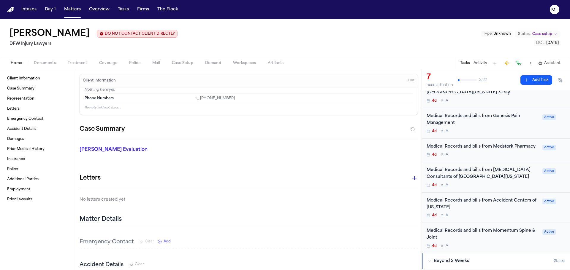
click at [496, 153] on div "4d A" at bounding box center [482, 155] width 112 height 5
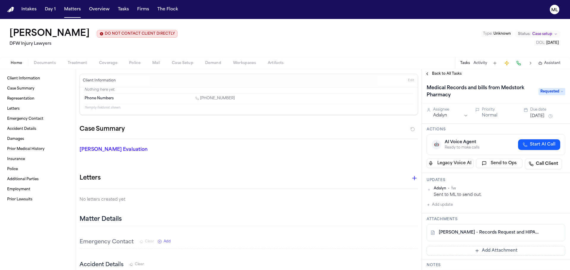
click at [554, 89] on span "Requested" at bounding box center [551, 91] width 27 height 7
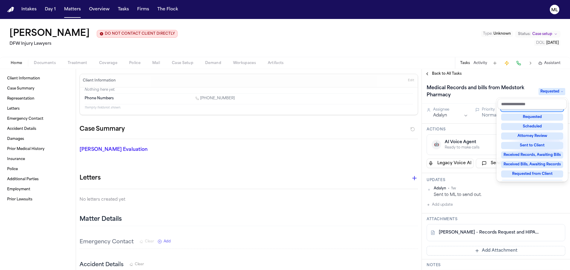
scroll to position [89, 0]
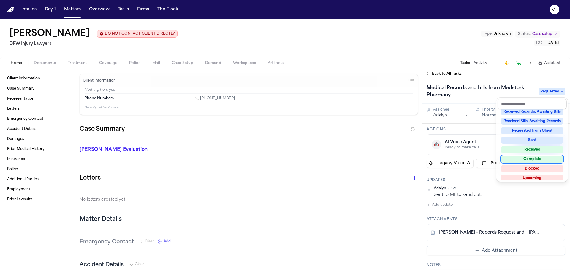
click at [521, 159] on div "Complete" at bounding box center [532, 159] width 62 height 7
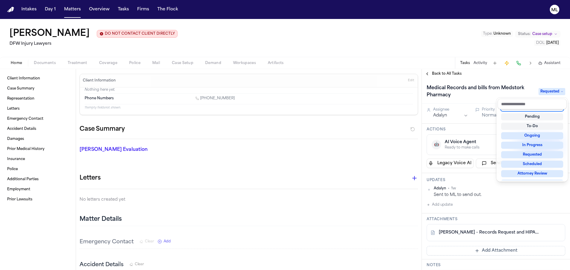
scroll to position [2, 0]
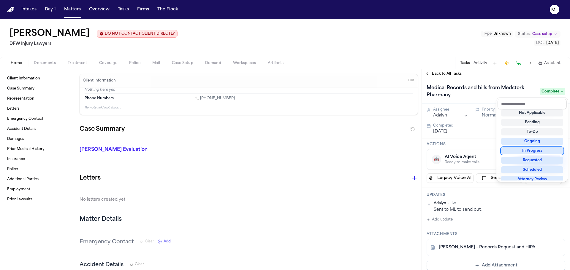
click at [442, 70] on div "Back to All Tasks Medical Records and bills from Medstork Pharmacy Complete Ass…" at bounding box center [496, 169] width 148 height 201
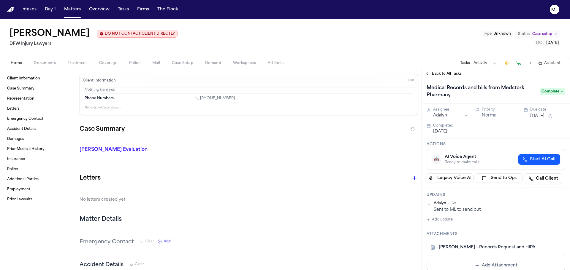
click at [440, 73] on span "Back to All Tasks" at bounding box center [447, 74] width 30 height 5
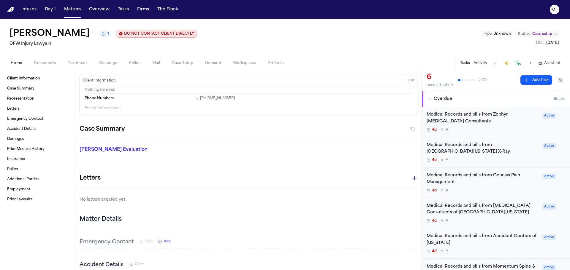
click at [505, 128] on div "4d A" at bounding box center [482, 130] width 112 height 5
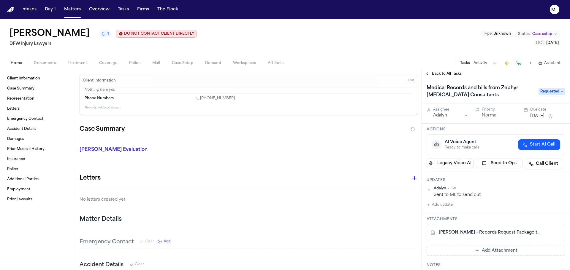
click at [541, 91] on span "Requested" at bounding box center [551, 91] width 27 height 7
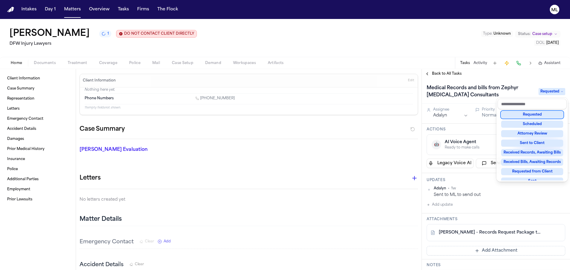
scroll to position [89, 0]
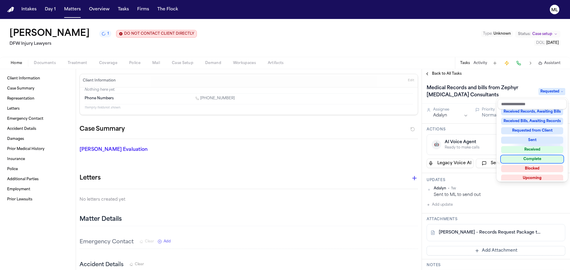
click at [515, 160] on div "Complete" at bounding box center [532, 159] width 62 height 7
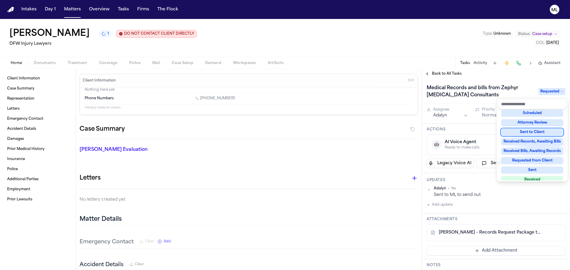
scroll to position [50, 0]
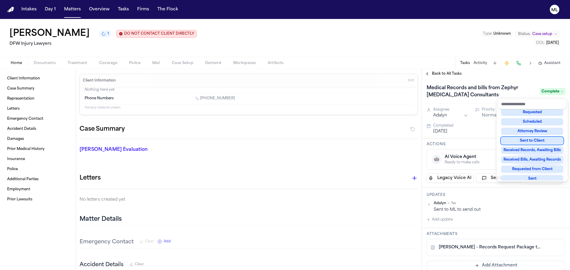
click at [442, 75] on div "Back to All Tasks Medical Records and bills from Zephyr Radiology Consultants C…" at bounding box center [496, 169] width 148 height 201
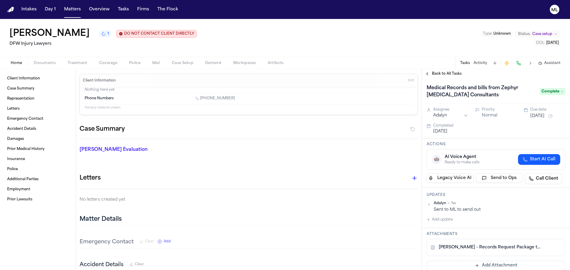
click at [442, 75] on span "Back to All Tasks" at bounding box center [447, 74] width 30 height 5
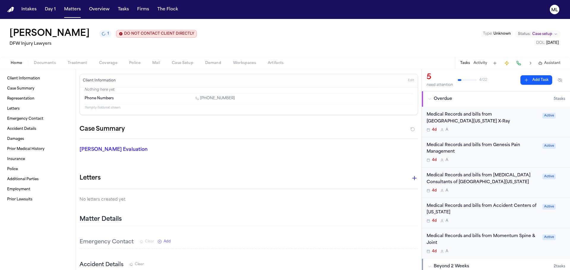
click at [519, 148] on div "Medical Records and bills from Genesis Pain Management" at bounding box center [482, 149] width 112 height 14
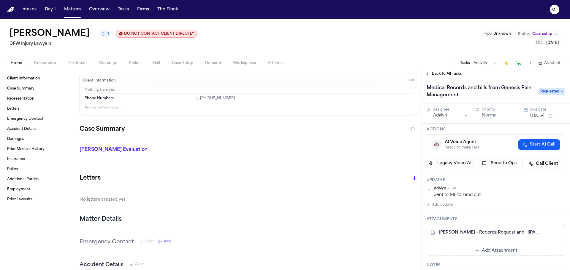
click at [540, 90] on span "Requested" at bounding box center [551, 91] width 27 height 7
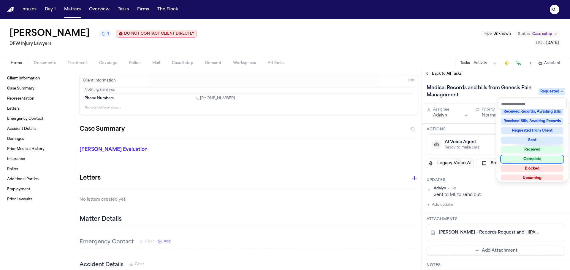
click at [533, 159] on div "Complete" at bounding box center [532, 159] width 62 height 7
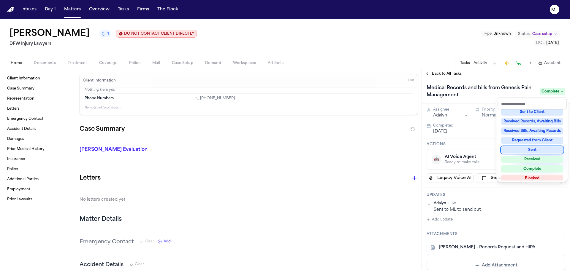
click at [444, 75] on div "Back to All Tasks Medical Records and bills from Genesis Pain Management Comple…" at bounding box center [496, 169] width 148 height 201
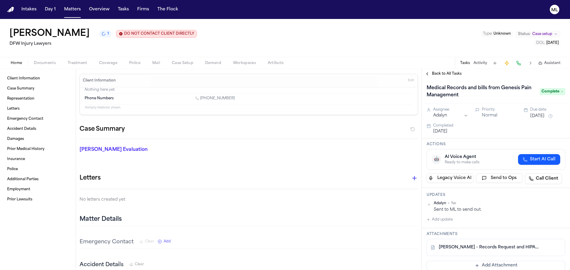
click at [444, 74] on span "Back to All Tasks" at bounding box center [447, 74] width 30 height 5
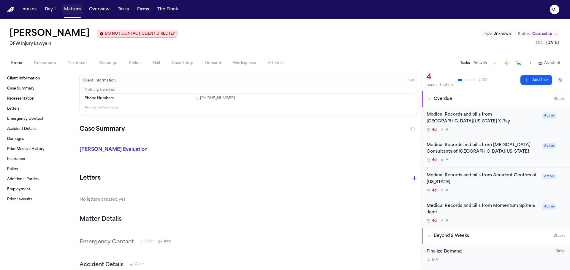
click at [77, 11] on button "Matters" at bounding box center [72, 9] width 21 height 11
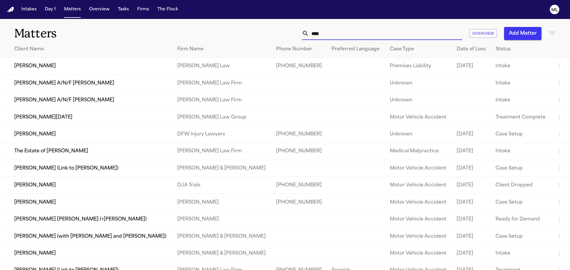
drag, startPoint x: 347, startPoint y: 32, endPoint x: 268, endPoint y: 34, distance: 78.9
click at [268, 34] on div "**** Overview Add Matter" at bounding box center [364, 33] width 384 height 13
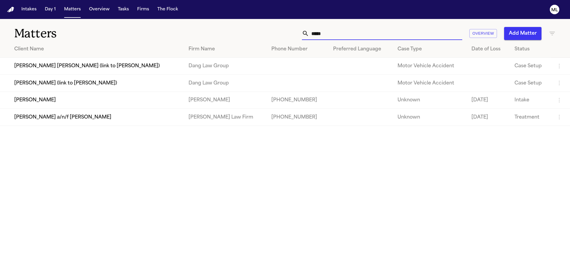
type input "*****"
click at [97, 98] on td "[PERSON_NAME]" at bounding box center [92, 100] width 184 height 17
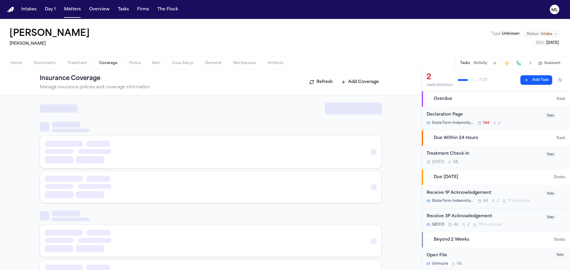
click at [103, 63] on span "Coverage" at bounding box center [108, 63] width 18 height 5
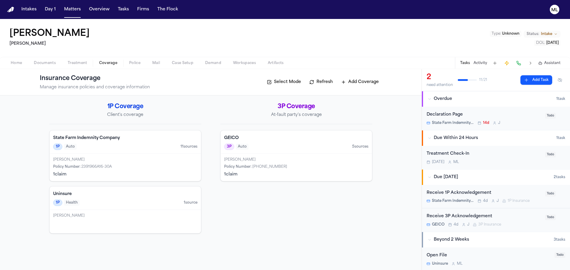
click at [134, 150] on div "State Farm Indemnity Company 1P Auto 11 source s" at bounding box center [125, 142] width 151 height 23
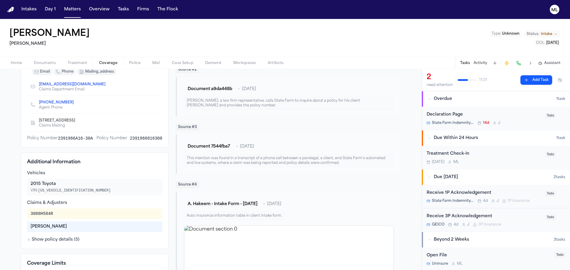
scroll to position [119, 0]
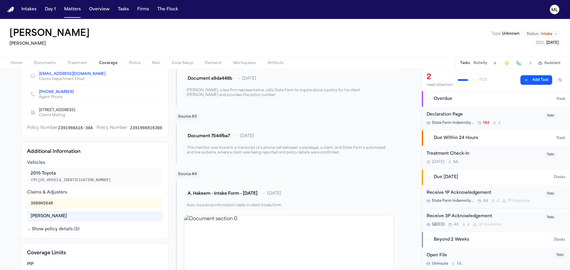
click at [119, 215] on div "Christina Kaliwatskilanowski" at bounding box center [95, 217] width 128 height 6
click at [55, 230] on button "Show policy details ( 5 )" at bounding box center [53, 230] width 53 height 6
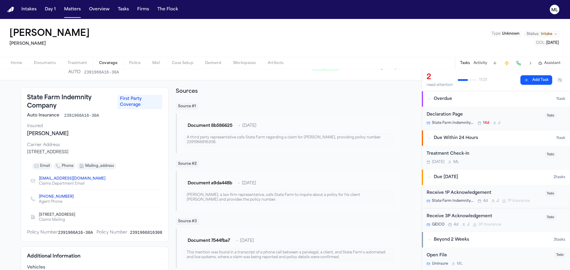
scroll to position [0, 0]
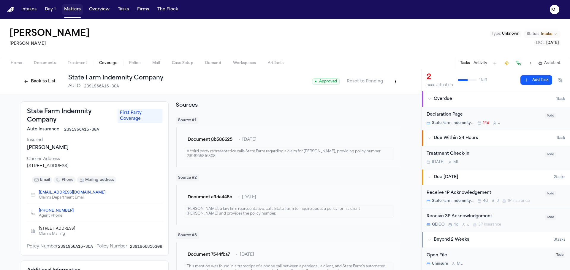
click at [72, 10] on button "Matters" at bounding box center [72, 9] width 21 height 11
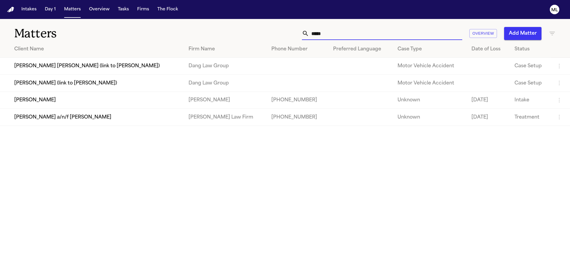
drag, startPoint x: 336, startPoint y: 31, endPoint x: 284, endPoint y: 29, distance: 52.0
click at [284, 29] on div "***** Overview Add Matter" at bounding box center [364, 33] width 384 height 13
type input "*"
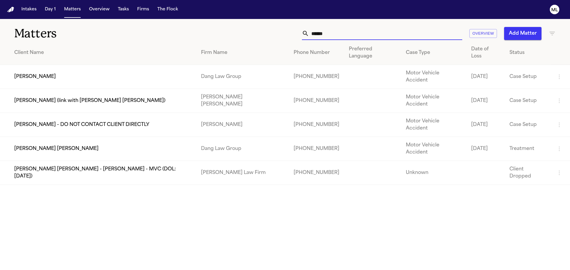
type input "*****"
click at [152, 69] on td "[PERSON_NAME]" at bounding box center [98, 77] width 196 height 24
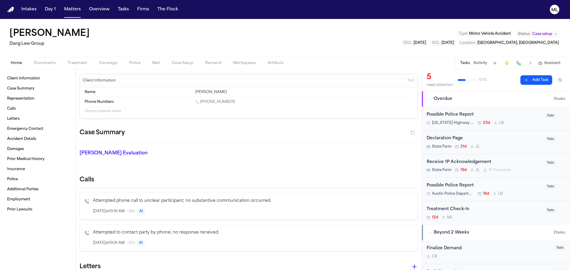
click at [501, 215] on div "12d M L" at bounding box center [483, 217] width 115 height 5
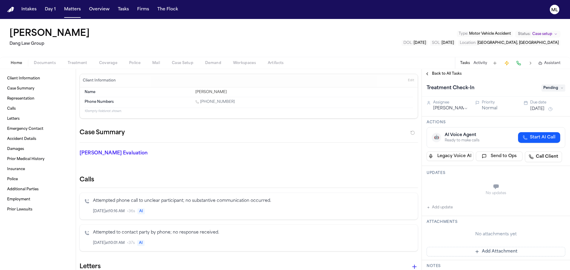
click at [445, 207] on button "Add update" at bounding box center [439, 207] width 26 height 7
click at [446, 189] on textarea "Add your update" at bounding box center [499, 188] width 127 height 12
click at [541, 107] on button "Aug 6, 2025" at bounding box center [537, 109] width 14 height 6
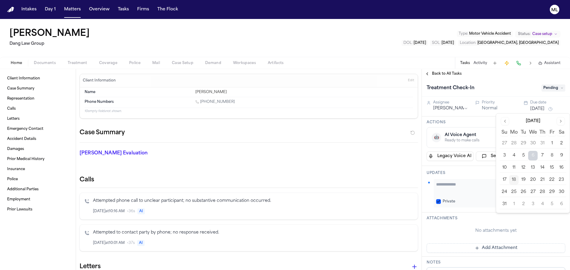
click at [531, 180] on button "20" at bounding box center [532, 179] width 9 height 9
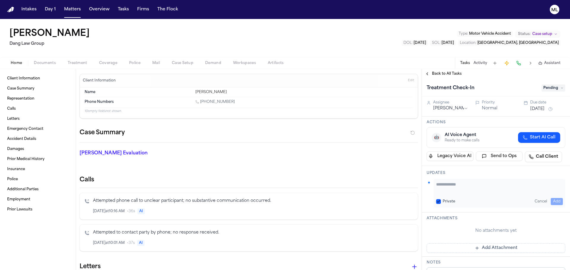
click at [379, 48] on div "Vidal Benitez Lopez Dang Law Group Type : Motor Vehicle Accident Status: Case s…" at bounding box center [285, 38] width 570 height 38
click at [69, 9] on button "Matters" at bounding box center [72, 9] width 21 height 11
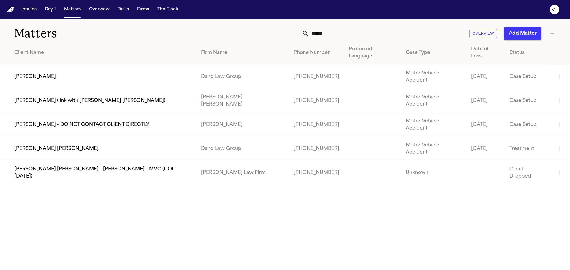
click at [301, 32] on div "***** Overview Add Matter" at bounding box center [364, 33] width 384 height 13
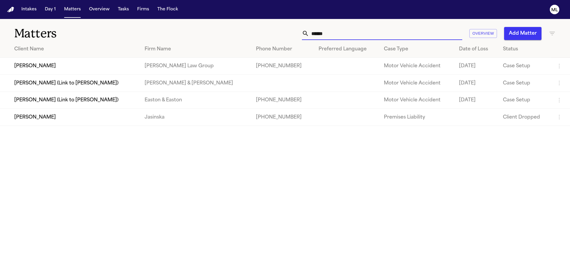
type input "******"
click at [62, 62] on td "[PERSON_NAME]" at bounding box center [70, 66] width 140 height 17
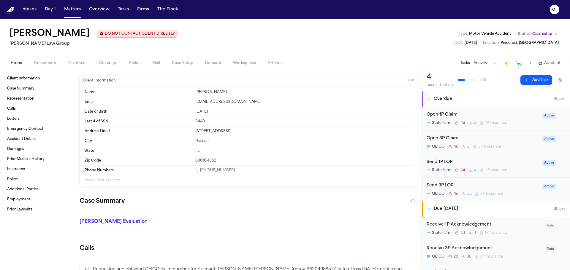
click at [110, 64] on span "Coverage" at bounding box center [108, 63] width 18 height 5
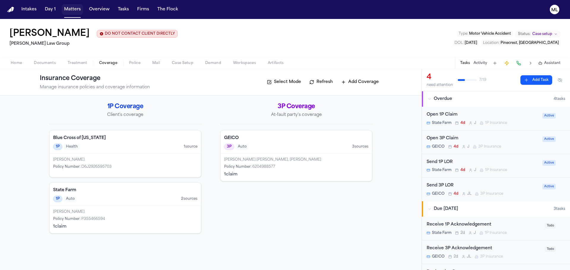
click at [69, 9] on button "Matters" at bounding box center [72, 9] width 21 height 11
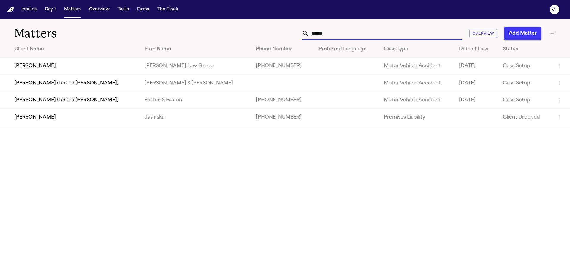
drag, startPoint x: 323, startPoint y: 35, endPoint x: 291, endPoint y: 34, distance: 32.3
click at [291, 35] on div "****** Overview Add Matter" at bounding box center [364, 33] width 384 height 13
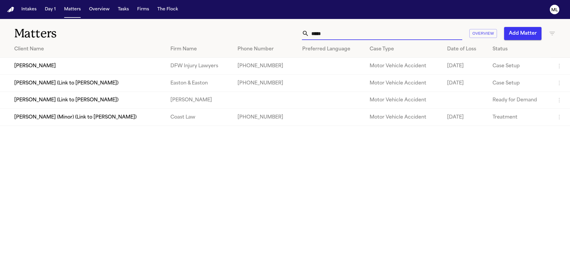
type input "*****"
click at [74, 65] on td "[PERSON_NAME]" at bounding box center [83, 66] width 166 height 17
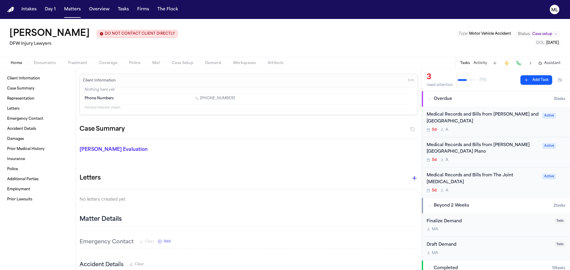
click at [511, 155] on div "Medical Records and Bills from Baylor Scott & White Medical Center Plano" at bounding box center [482, 149] width 112 height 14
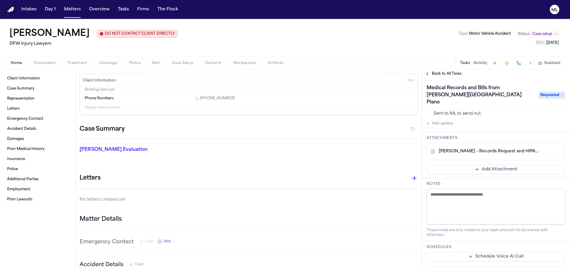
scroll to position [89, 0]
click at [489, 148] on link "V. Hansken - Records Request and HIPAA Release to Baylor Scott & White - 8.8.25" at bounding box center [490, 151] width 102 height 6
click at [72, 8] on button "Matters" at bounding box center [72, 9] width 21 height 11
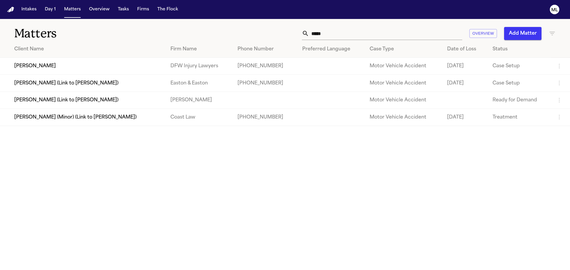
drag, startPoint x: 309, startPoint y: 34, endPoint x: 284, endPoint y: 29, distance: 25.0
click at [286, 30] on div "***** Overview Add Matter" at bounding box center [364, 33] width 384 height 13
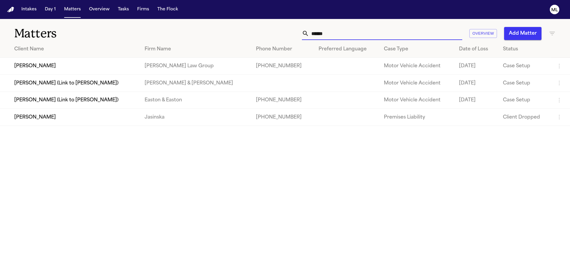
type input "******"
click at [61, 59] on td "[PERSON_NAME]" at bounding box center [70, 66] width 140 height 17
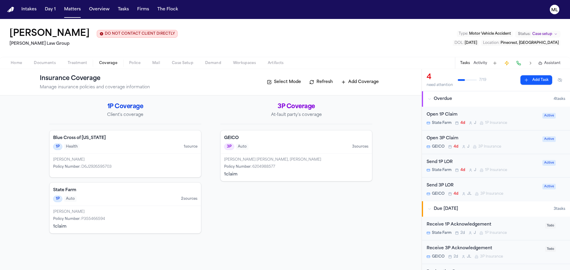
click at [111, 62] on span "Coverage" at bounding box center [108, 63] width 18 height 5
click at [128, 190] on h4 "State Farm" at bounding box center [125, 191] width 144 height 6
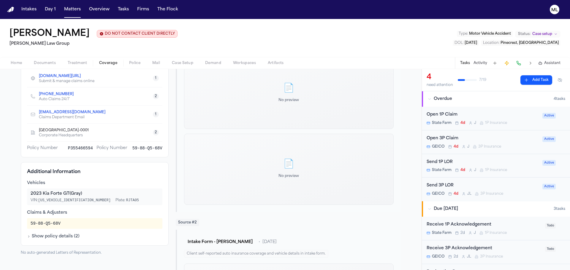
scroll to position [119, 0]
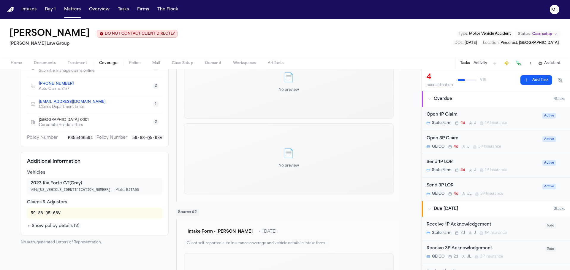
click at [69, 224] on button "Show policy details ( 2 )" at bounding box center [53, 226] width 53 height 6
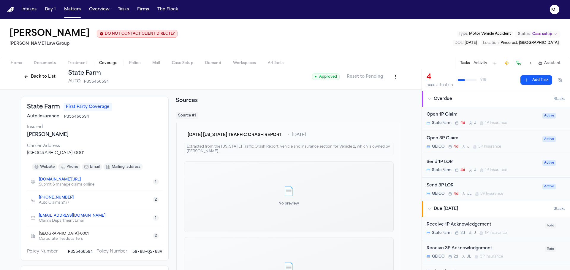
scroll to position [0, 0]
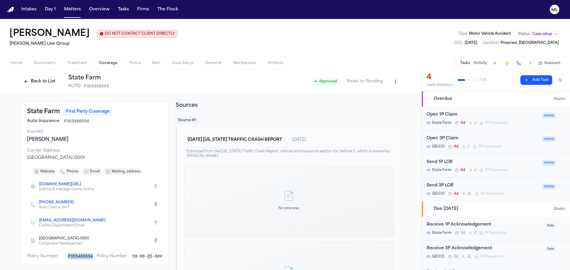
drag, startPoint x: 91, startPoint y: 256, endPoint x: 68, endPoint y: 258, distance: 23.2
click at [68, 258] on div "Policy Number P355466594 Policy Number 59-88-Q5-68V" at bounding box center [94, 257] width 135 height 6
copy span "P355466594"
drag, startPoint x: 161, startPoint y: 257, endPoint x: 133, endPoint y: 257, distance: 28.5
click at [133, 257] on div "State Farm First Party Coverage Auto Insurance P355466594 Insured Maegan Elizab…" at bounding box center [95, 183] width 148 height 164
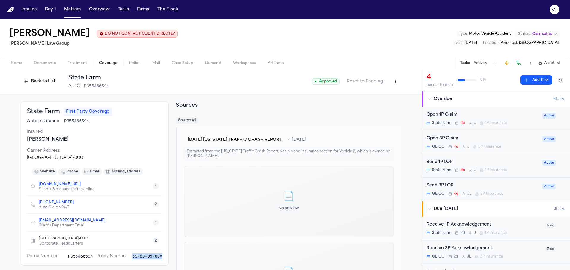
copy span "59-88-Q5-68V"
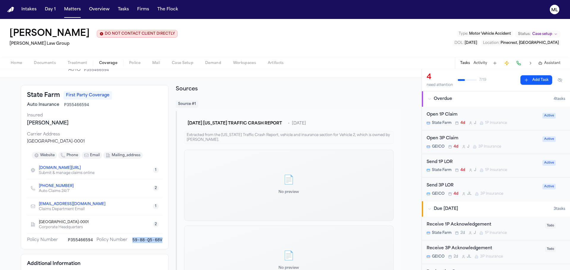
scroll to position [30, 0]
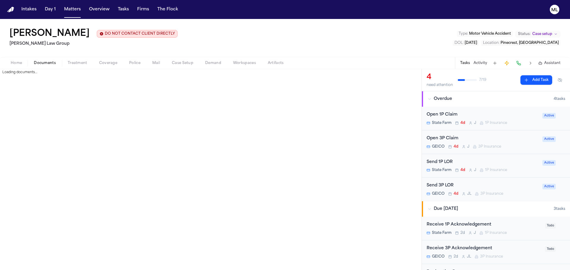
click at [44, 63] on span "Documents" at bounding box center [45, 63] width 22 height 5
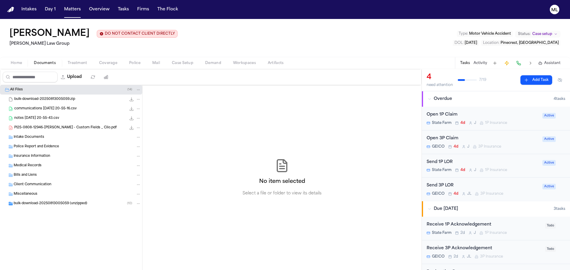
click at [34, 147] on span "Police Report and Evidence" at bounding box center [36, 147] width 45 height 5
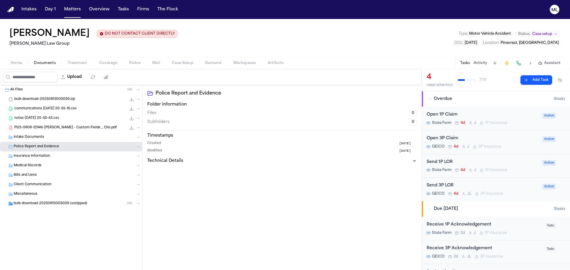
click at [19, 202] on span "bulk-download-20250813005059 (unzipped)" at bounding box center [51, 203] width 74 height 5
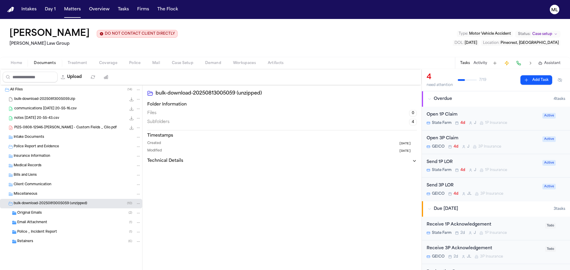
click at [49, 234] on span "Police _ Incident Report" at bounding box center [37, 232] width 40 height 5
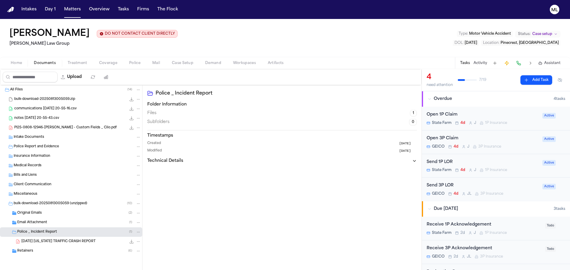
click at [50, 243] on span "[DATE] [US_STATE] TRAFFIC CRASH REPORT" at bounding box center [58, 241] width 74 height 5
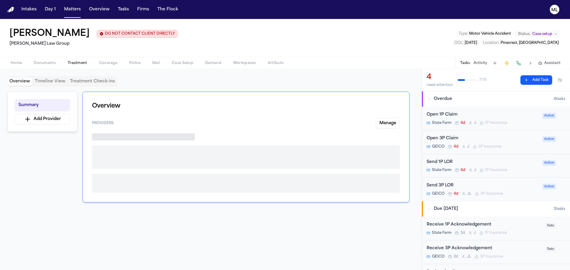
click at [74, 61] on span "Treatment" at bounding box center [78, 63] width 20 height 5
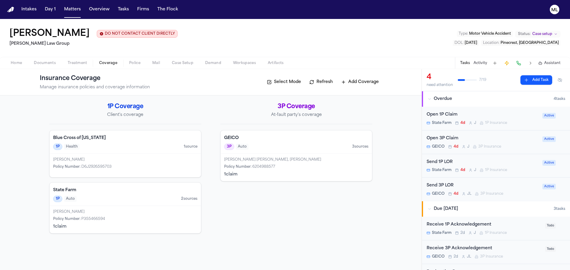
click at [107, 60] on button "Coverage" at bounding box center [108, 63] width 30 height 7
click at [288, 161] on div "[PERSON_NAME] [PERSON_NAME], [PERSON_NAME]" at bounding box center [296, 160] width 144 height 5
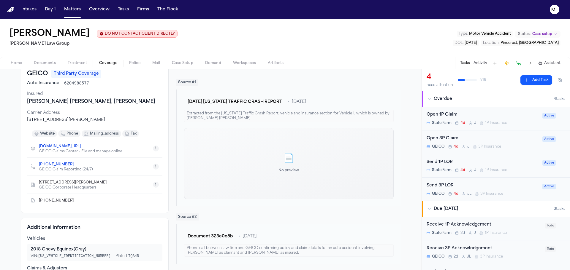
scroll to position [30, 0]
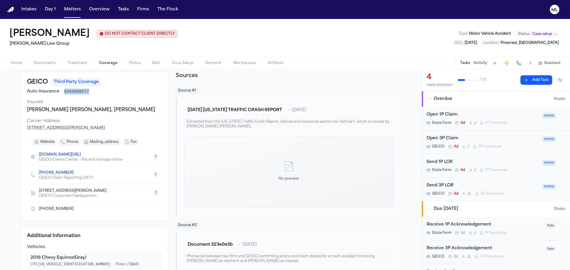
drag, startPoint x: 86, startPoint y: 91, endPoint x: 62, endPoint y: 91, distance: 24.0
click at [62, 91] on div "Auto Insurance 6204988577" at bounding box center [94, 92] width 135 height 6
copy span "6204988577"
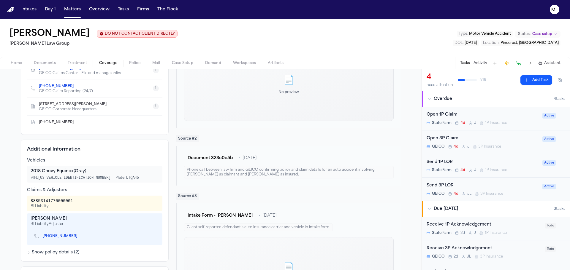
scroll to position [119, 0]
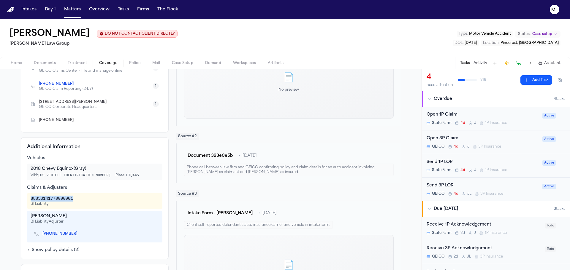
drag, startPoint x: 75, startPoint y: 198, endPoint x: 26, endPoint y: 199, distance: 49.0
click at [27, 199] on div "88853141770000001 BI Liability" at bounding box center [94, 200] width 135 height 15
copy div "88853141770000001"
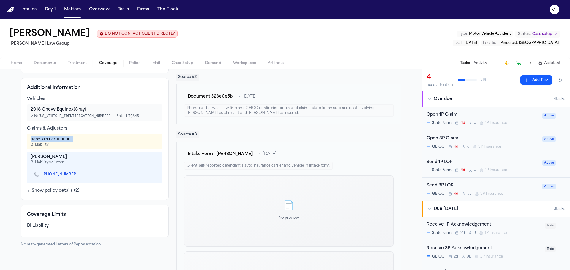
click at [28, 191] on icon "button" at bounding box center [28, 191] width 1 height 2
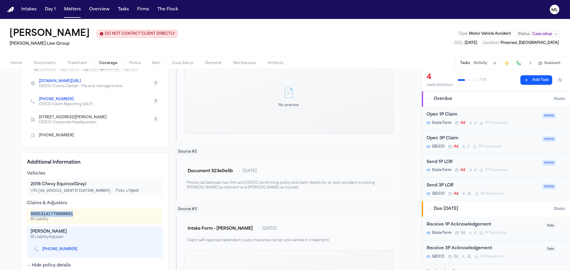
scroll to position [96, 0]
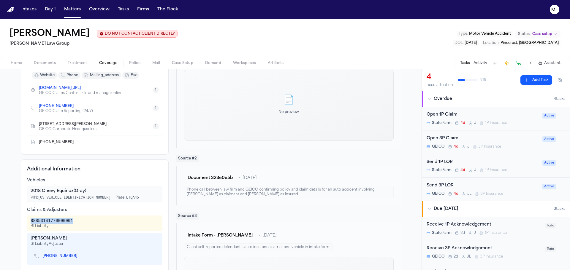
click at [104, 63] on span "Coverage" at bounding box center [108, 63] width 18 height 5
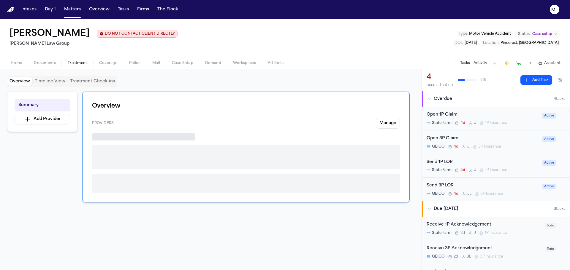
click at [81, 61] on span "Treatment" at bounding box center [78, 63] width 20 height 5
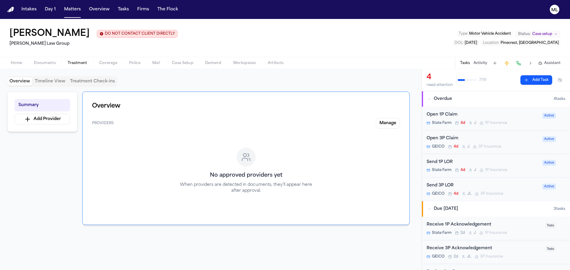
click at [112, 63] on span "Coverage" at bounding box center [108, 63] width 18 height 5
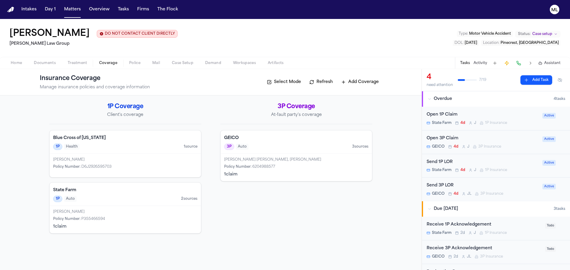
click at [123, 204] on div "State Farm 1P Auto 2 source s" at bounding box center [125, 194] width 151 height 23
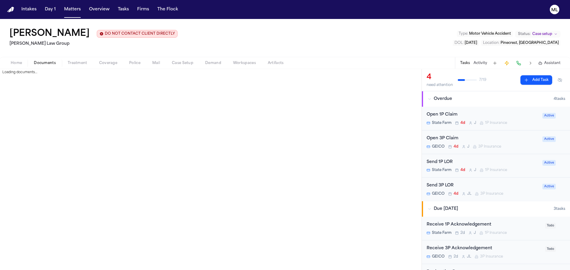
click at [51, 60] on button "Documents" at bounding box center [45, 63] width 34 height 7
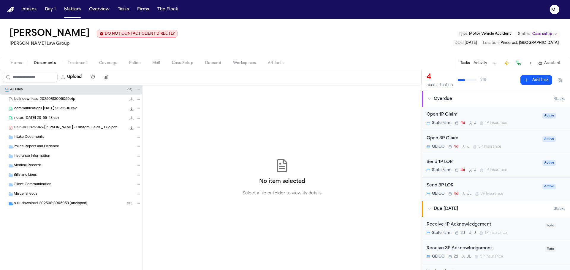
click at [36, 204] on span "bulk-download-20250813005059 (unzipped)" at bounding box center [51, 203] width 74 height 5
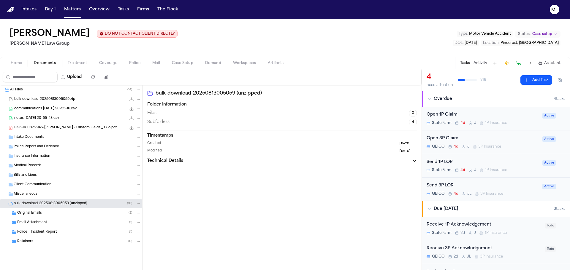
click at [37, 233] on span "Police _ Incident Report" at bounding box center [37, 232] width 40 height 5
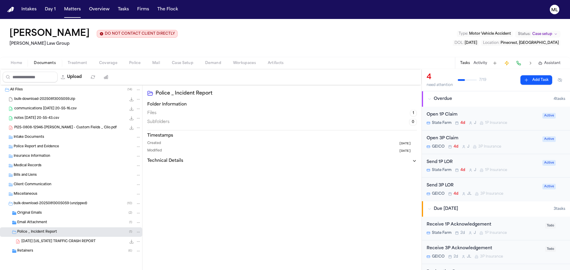
click at [41, 241] on span "[DATE] [US_STATE] TRAFFIC CRASH REPORT" at bounding box center [58, 241] width 74 height 5
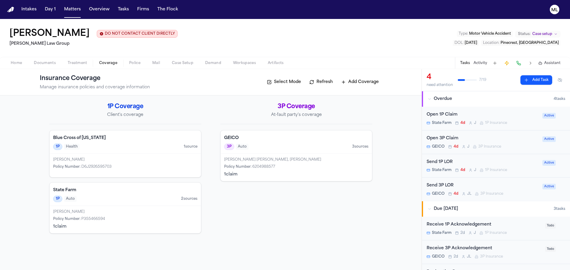
click at [104, 63] on span "Coverage" at bounding box center [108, 63] width 18 height 5
click at [124, 203] on div "State Farm 1P Auto 2 source s" at bounding box center [125, 194] width 151 height 23
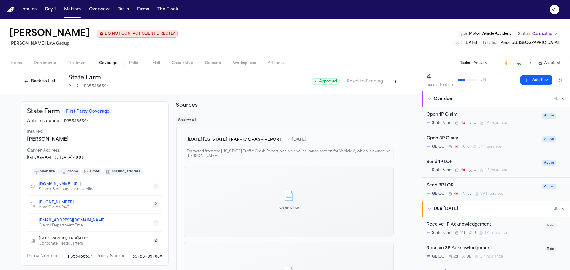
drag, startPoint x: 110, startPoint y: 220, endPoint x: 38, endPoint y: 220, distance: 72.1
click at [38, 220] on div "statefarmclaims@statefarm.com Claims Department Email 1" at bounding box center [94, 223] width 135 height 18
click at [127, 212] on div "+1 (800) 732-5246 Auto Claims 24/7 2" at bounding box center [94, 205] width 135 height 18
drag, startPoint x: 106, startPoint y: 220, endPoint x: 36, endPoint y: 220, distance: 69.1
click at [36, 220] on div "statefarmclaims@statefarm.com Claims Department Email 1" at bounding box center [94, 223] width 135 height 18
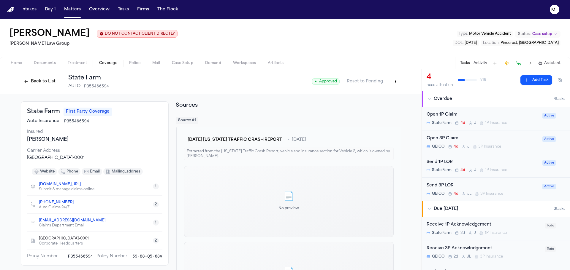
copy link "statefarmclaims@statefarm.com"
click at [40, 77] on button "Back to List" at bounding box center [40, 81] width 38 height 9
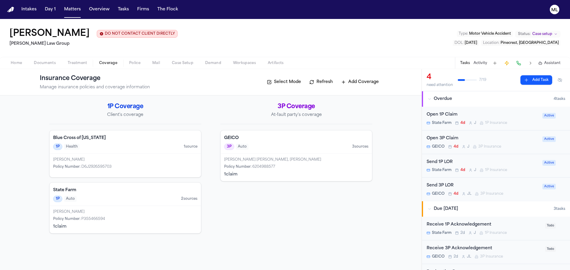
click at [280, 153] on div "GEICO 3P Auto 3 source s" at bounding box center [295, 142] width 151 height 23
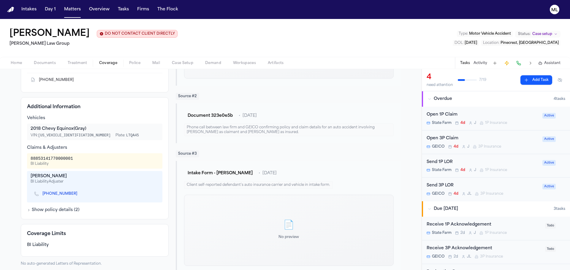
scroll to position [178, 0]
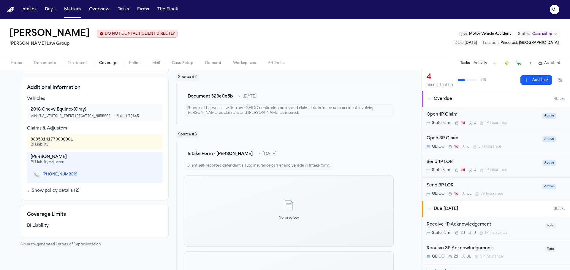
click at [47, 191] on button "Show policy details ( 2 )" at bounding box center [53, 191] width 53 height 6
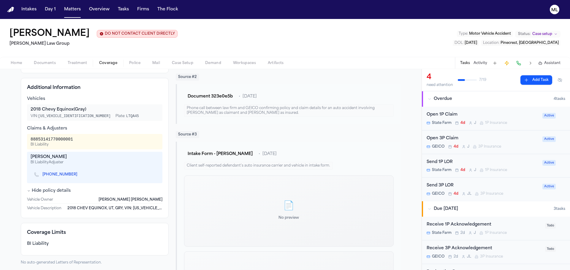
click at [120, 174] on div "[PHONE_NUMBER]" at bounding box center [95, 175] width 128 height 12
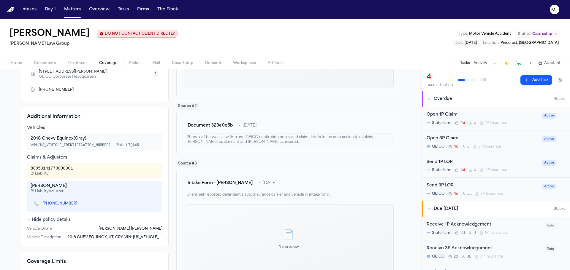
scroll to position [148, 0]
click at [518, 115] on div "Open 1P Claim" at bounding box center [482, 115] width 112 height 7
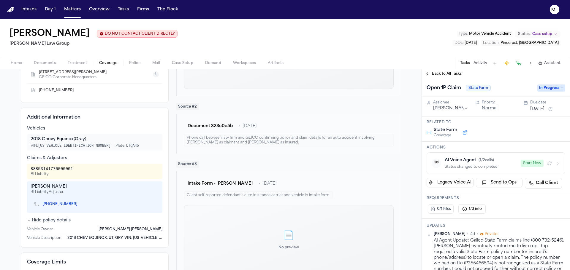
click at [549, 86] on span "In Progress" at bounding box center [551, 88] width 28 height 7
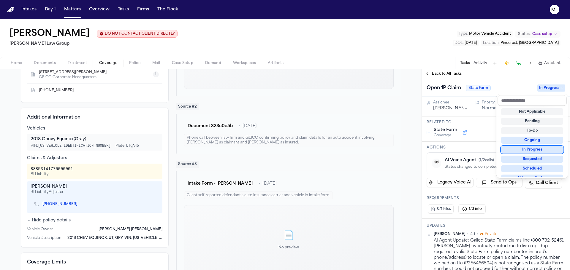
scroll to position [89, 0]
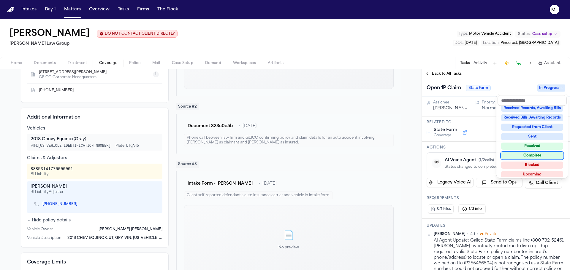
click at [527, 154] on div "Complete" at bounding box center [532, 155] width 62 height 7
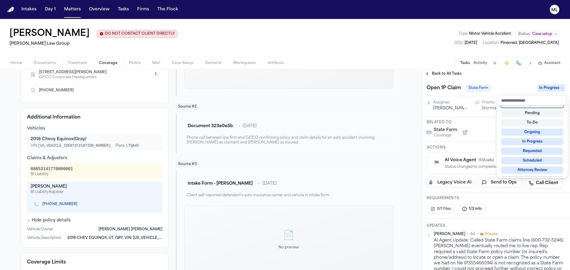
scroll to position [2, 0]
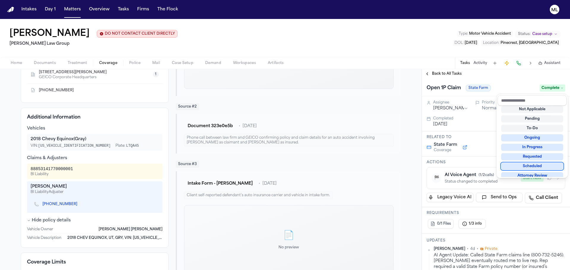
click at [508, 241] on div "Open 1P Claim State Farm Complete Assignee Jacqueline Priority Normal Due date …" at bounding box center [496, 175] width 148 height 192
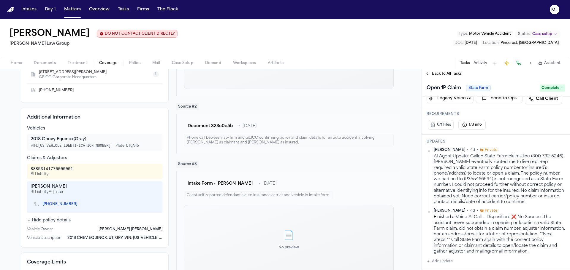
scroll to position [30, 0]
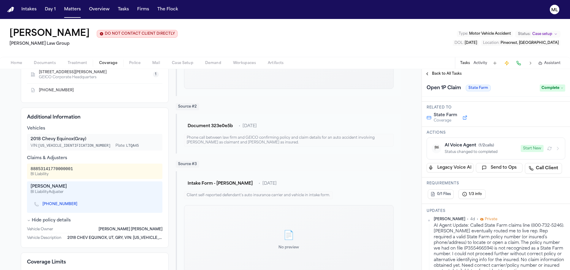
click at [451, 74] on span "Back to All Tasks" at bounding box center [447, 74] width 30 height 5
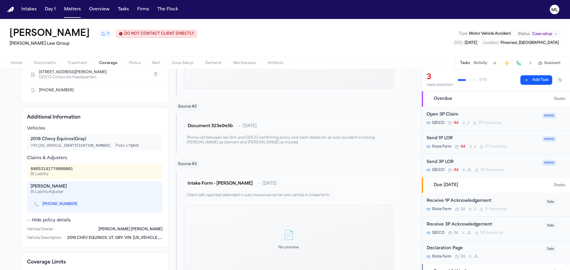
click at [516, 119] on div "Open 3P Claim GEICO 4d J 3P Insurance" at bounding box center [482, 119] width 112 height 14
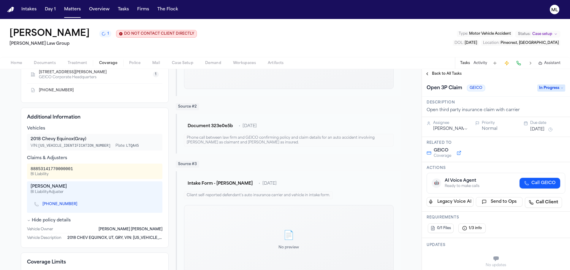
click at [550, 89] on span "In Progress" at bounding box center [551, 88] width 28 height 7
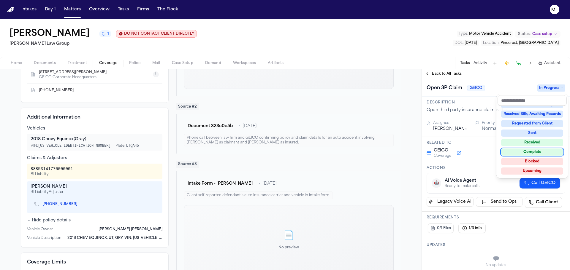
click at [528, 152] on div "Complete" at bounding box center [532, 152] width 62 height 7
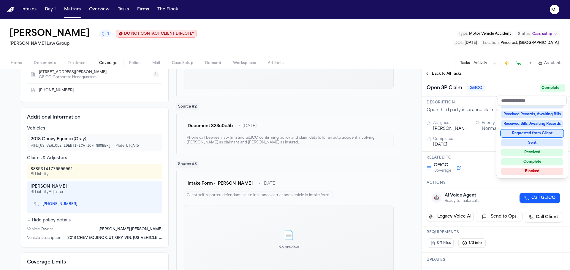
click at [436, 72] on div "**********" at bounding box center [496, 169] width 148 height 201
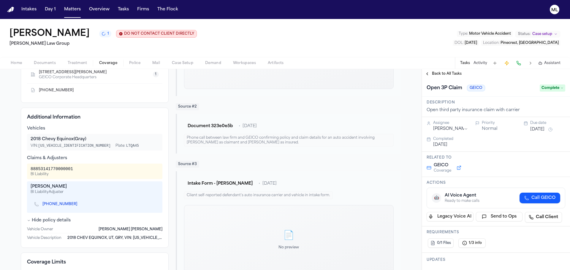
click at [436, 72] on span "Back to All Tasks" at bounding box center [447, 74] width 30 height 5
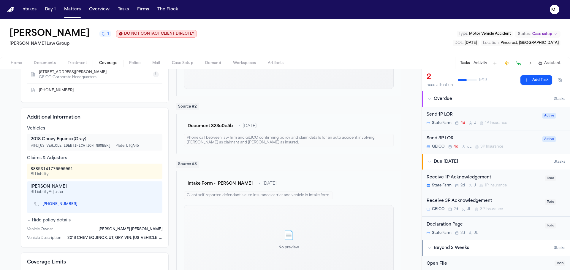
click at [526, 111] on div "Send 1P LOR State Farm 4d J 1P Insurance Active" at bounding box center [496, 119] width 148 height 24
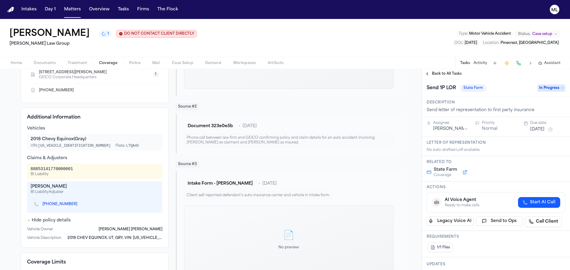
click at [545, 88] on span "In Progress" at bounding box center [551, 88] width 28 height 7
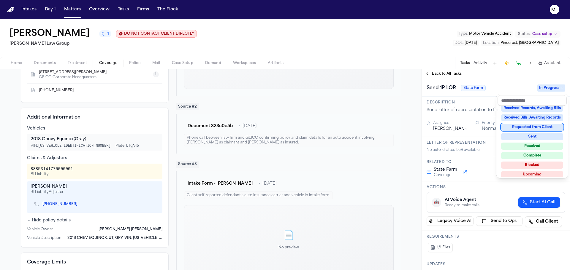
scroll to position [59, 0]
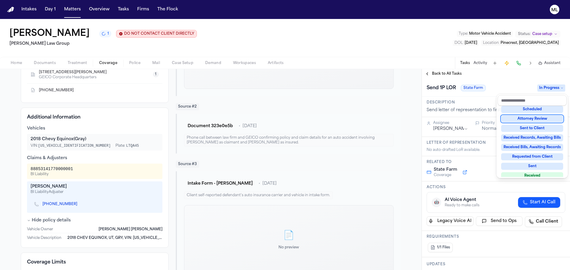
click at [536, 118] on div "Attorney Review" at bounding box center [532, 118] width 62 height 7
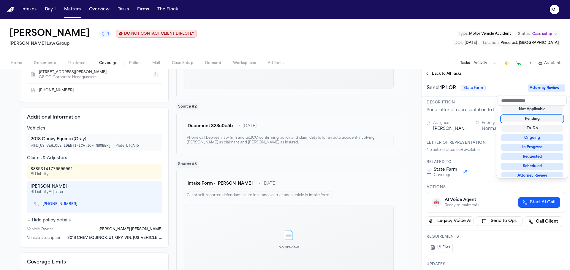
click at [446, 73] on div "**********" at bounding box center [496, 169] width 148 height 201
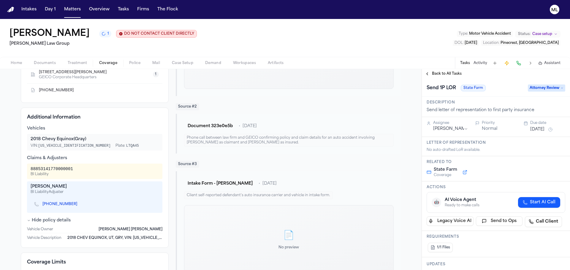
click at [446, 73] on span "Back to All Tasks" at bounding box center [447, 74] width 30 height 5
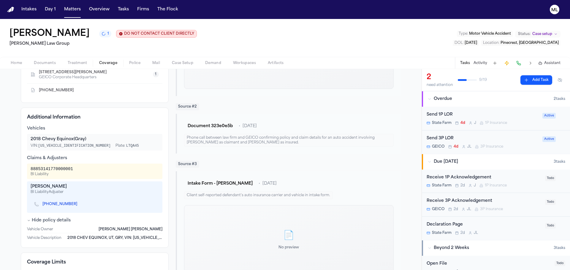
click at [527, 139] on div "Send 3P LOR" at bounding box center [482, 138] width 112 height 7
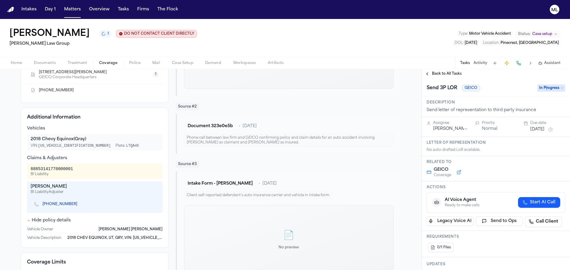
click at [546, 89] on span "In Progress" at bounding box center [551, 88] width 28 height 7
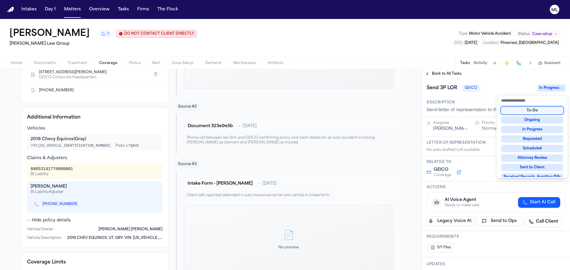
scroll to position [30, 0]
click at [532, 145] on div "Attorney Review" at bounding box center [532, 148] width 62 height 7
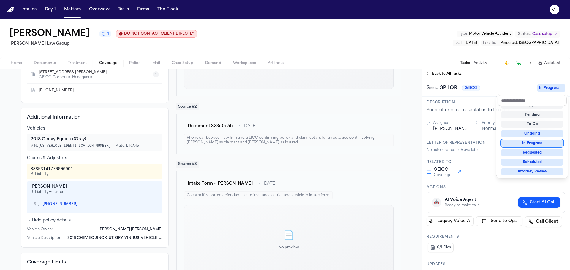
scroll to position [3, 0]
click at [439, 74] on div "**********" at bounding box center [496, 169] width 148 height 201
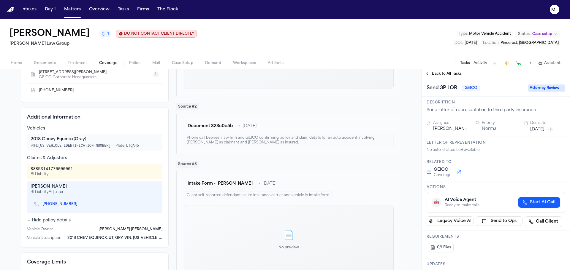
click at [439, 74] on span "Back to All Tasks" at bounding box center [447, 74] width 30 height 5
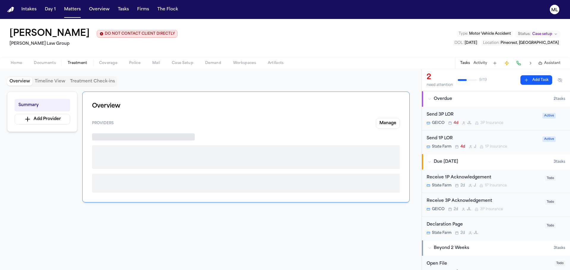
click at [79, 66] on button "Treatment" at bounding box center [77, 63] width 31 height 7
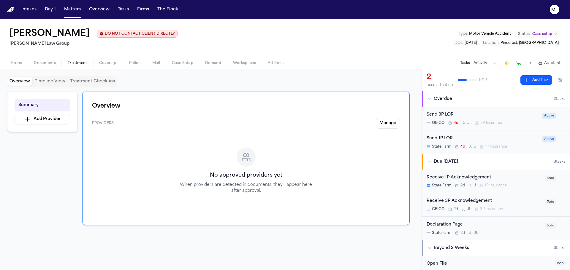
click at [48, 63] on span "Documents" at bounding box center [45, 63] width 22 height 5
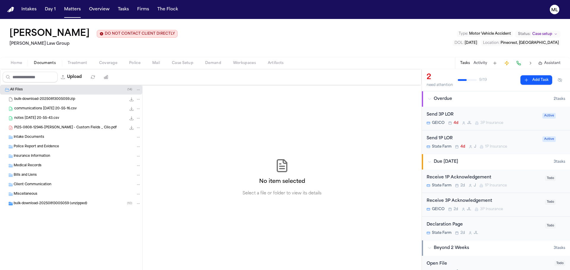
click at [29, 205] on span "bulk-download-20250813005059 (unzipped)" at bounding box center [51, 203] width 74 height 5
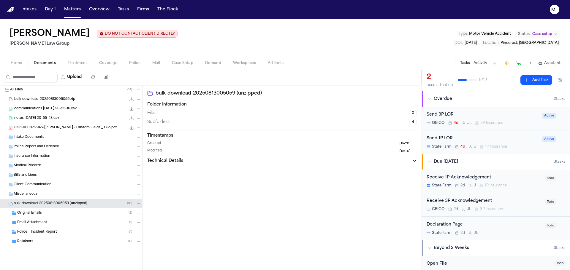
click at [28, 230] on span "Police _ Incident Report" at bounding box center [37, 232] width 40 height 5
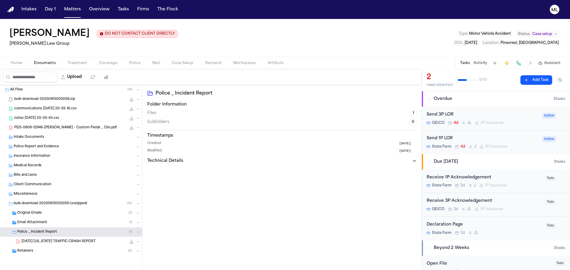
click at [26, 243] on span "[DATE] [US_STATE] TRAFFIC CRASH REPORT" at bounding box center [58, 241] width 74 height 5
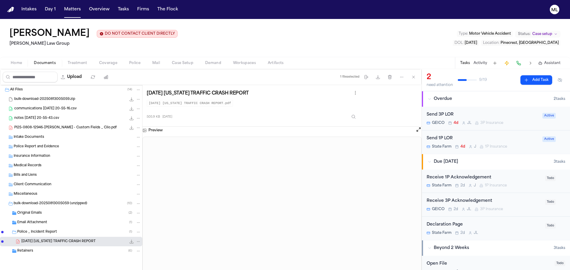
click at [19, 63] on span "Home" at bounding box center [16, 63] width 11 height 5
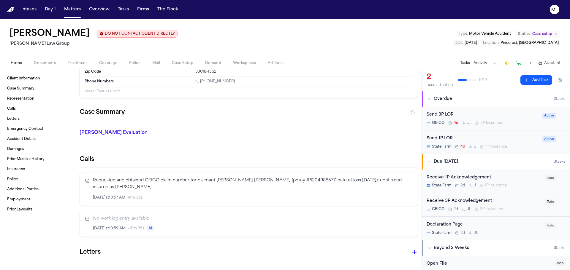
scroll to position [119, 0]
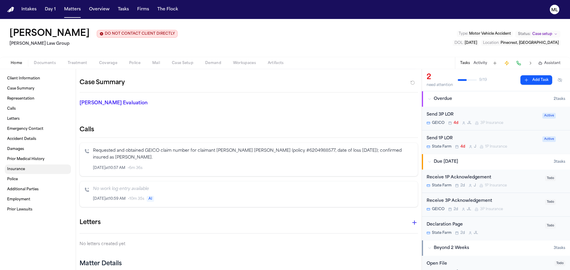
click at [20, 170] on span "Insurance" at bounding box center [16, 169] width 18 height 5
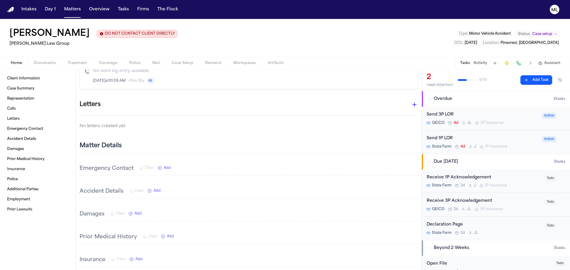
scroll to position [236, 0]
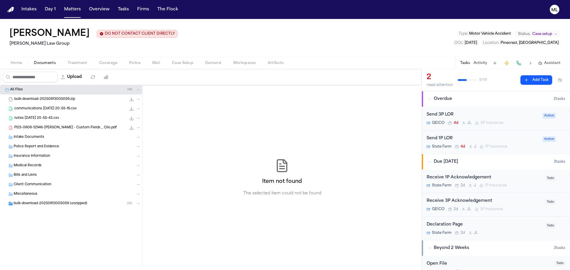
click at [47, 64] on span "Documents" at bounding box center [45, 63] width 22 height 5
click at [38, 126] on span "PI25-0808-12946-Maegan Elizabeth Sofo - Custom Fields _ Clio.pdf" at bounding box center [65, 128] width 102 height 5
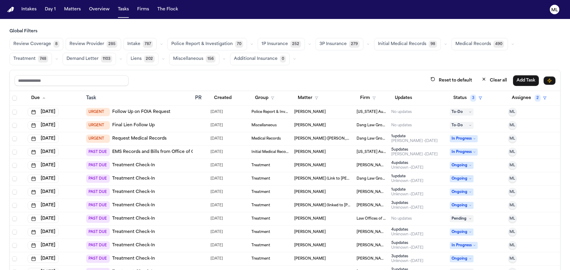
scroll to position [197, 0]
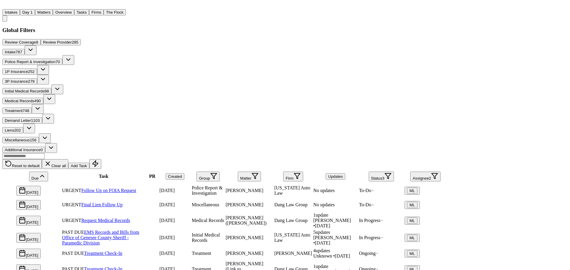
scroll to position [197, 0]
drag, startPoint x: 77, startPoint y: 9, endPoint x: 99, endPoint y: 11, distance: 21.8
click at [53, 9] on button "Matters" at bounding box center [44, 12] width 18 height 6
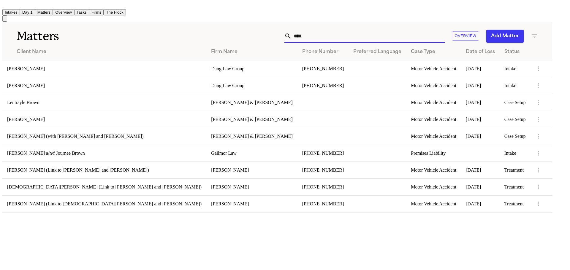
drag, startPoint x: 344, startPoint y: 33, endPoint x: 306, endPoint y: 30, distance: 37.8
click at [307, 30] on div "****" at bounding box center [364, 36] width 160 height 13
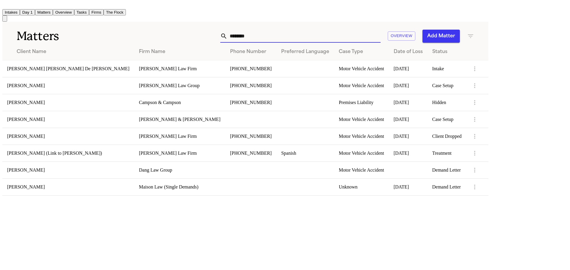
type input "********"
click at [225, 60] on td "[PERSON_NAME] Law Firm" at bounding box center [179, 68] width 91 height 17
click at [116, 72] on td "[PERSON_NAME] [PERSON_NAME] De [PERSON_NAME]" at bounding box center [68, 68] width 132 height 17
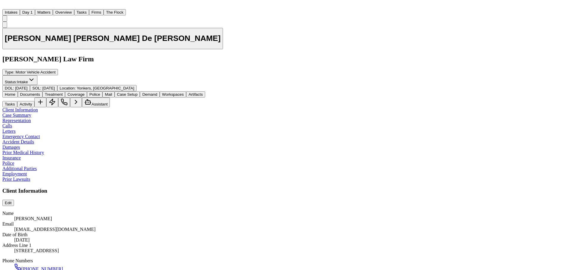
click at [53, 9] on button "Matters" at bounding box center [44, 12] width 18 height 6
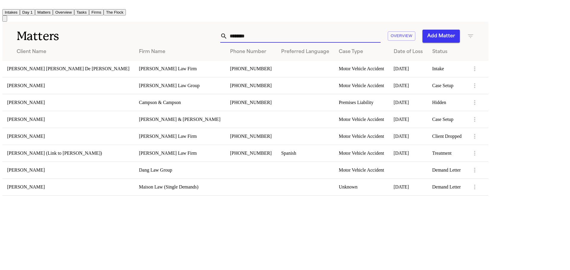
drag, startPoint x: 344, startPoint y: 34, endPoint x: 271, endPoint y: 33, distance: 73.0
click at [271, 33] on div "******** Overview Add Matter" at bounding box center [310, 36] width 328 height 13
paste input "**********"
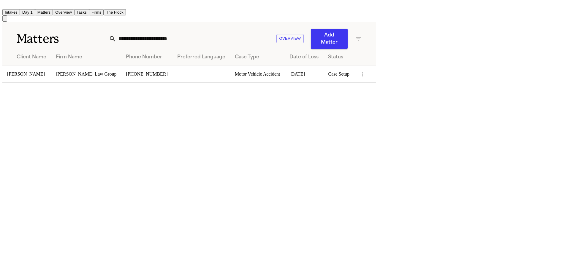
type input "**********"
click at [51, 70] on td "Cristopher Castro Arredondo" at bounding box center [26, 74] width 49 height 17
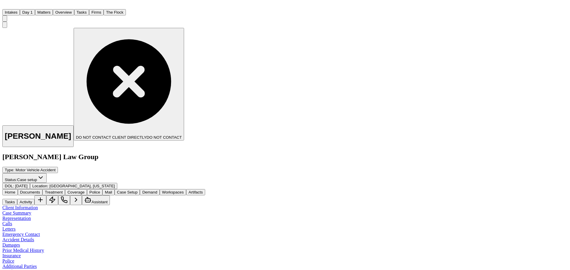
click at [42, 189] on button "Documents" at bounding box center [30, 192] width 25 height 6
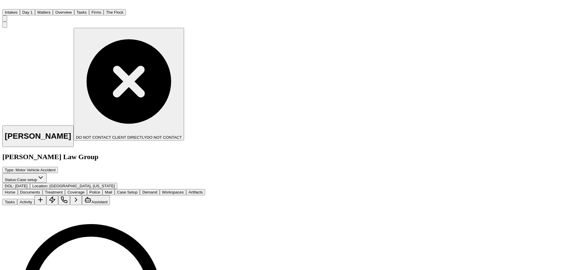
click at [85, 190] on span "Coverage" at bounding box center [75, 192] width 17 height 4
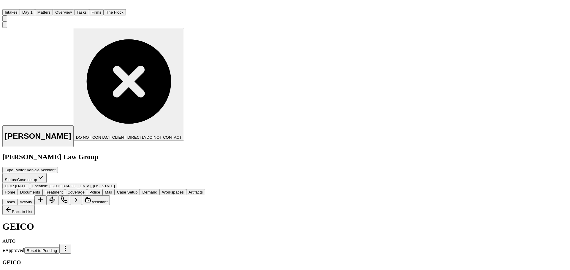
drag, startPoint x: 74, startPoint y: 191, endPoint x: 28, endPoint y: 192, distance: 46.3
copy div "8855920520000001"
click at [35, 205] on button "Back to List" at bounding box center [18, 210] width 32 height 10
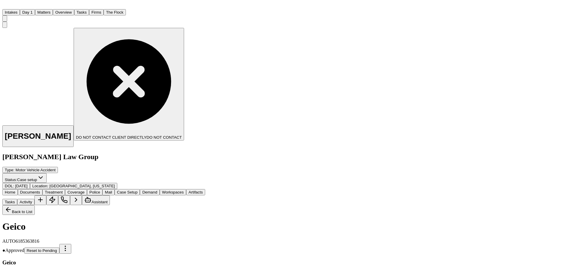
drag, startPoint x: 42, startPoint y: 142, endPoint x: 20, endPoint y: 139, distance: 22.4
drag, startPoint x: 70, startPoint y: 215, endPoint x: 28, endPoint y: 216, distance: 42.4
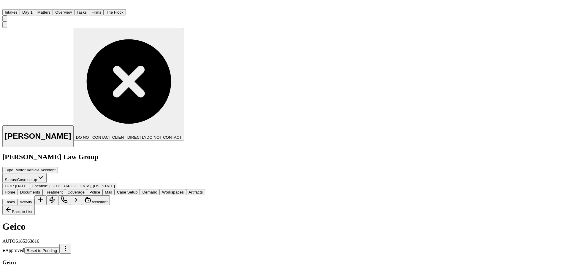
copy div "8834499950000003"
drag, startPoint x: 80, startPoint y: 140, endPoint x: 9, endPoint y: 137, distance: 70.7
copy div "Joseph Woodworth"
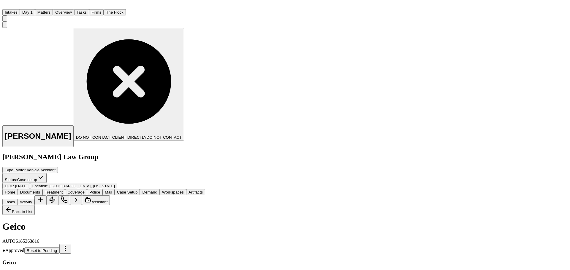
drag, startPoint x: 89, startPoint y: 120, endPoint x: 61, endPoint y: 120, distance: 27.9
copy span "6185363816"
drag, startPoint x: 72, startPoint y: 215, endPoint x: 27, endPoint y: 215, distance: 45.4
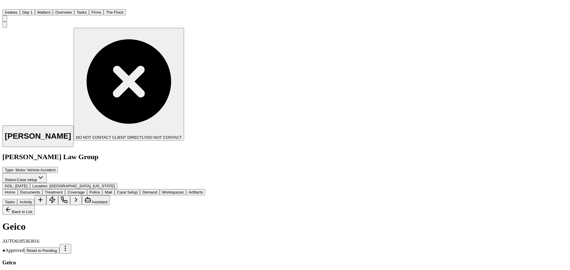
copy div "8834499950000003"
drag, startPoint x: 62, startPoint y: 234, endPoint x: 30, endPoint y: 233, distance: 32.1
copy div "Sasha Morgan"
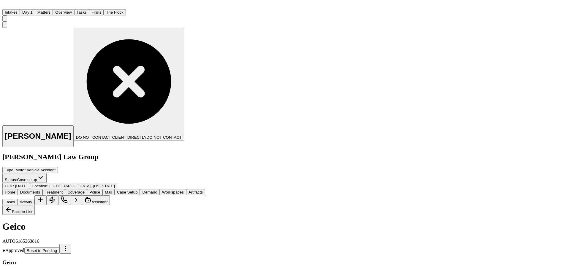
scroll to position [0, 0]
drag, startPoint x: 90, startPoint y: 121, endPoint x: 60, endPoint y: 122, distance: 30.0
copy span "6185363816"
click at [33, 205] on button "Back to List" at bounding box center [18, 210] width 32 height 10
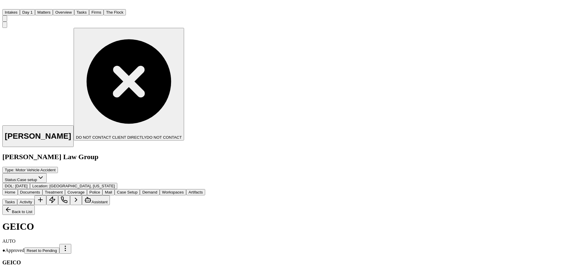
click at [35, 205] on button "Back to List" at bounding box center [18, 210] width 32 height 10
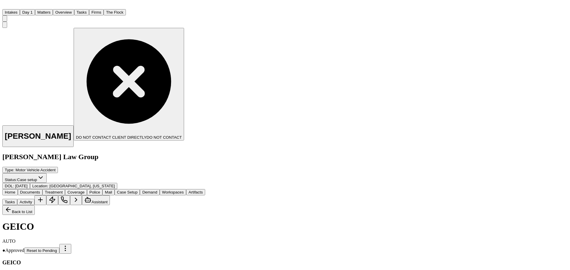
drag, startPoint x: 68, startPoint y: 207, endPoint x: 30, endPoint y: 207, distance: 38.0
copy div "Jeremiah Fuller"
drag, startPoint x: 72, startPoint y: 192, endPoint x: 26, endPoint y: 192, distance: 46.0
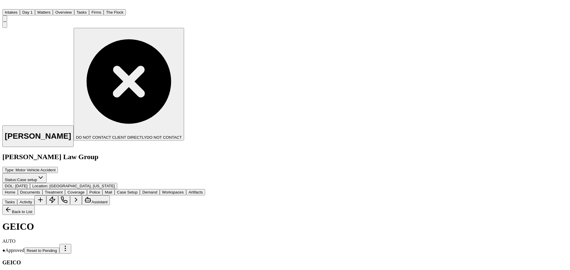
copy div "8855920520000001"
click at [35, 205] on button "Back to List" at bounding box center [18, 210] width 32 height 10
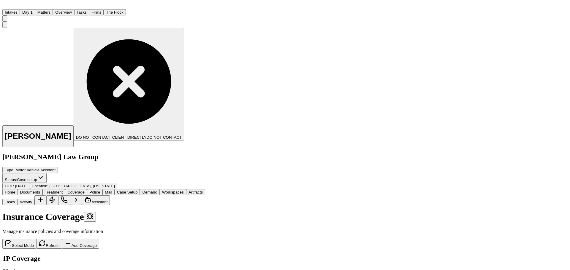
click at [107, 200] on span "Assistant" at bounding box center [99, 202] width 16 height 4
click at [53, 11] on button "Matters" at bounding box center [44, 12] width 18 height 6
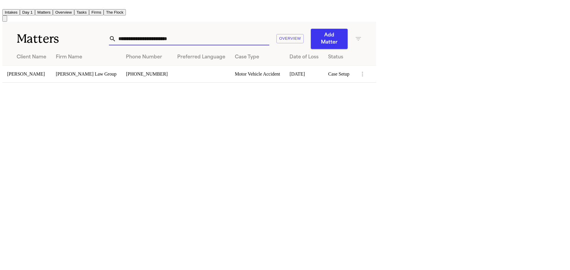
drag, startPoint x: 399, startPoint y: 35, endPoint x: 234, endPoint y: 34, distance: 165.6
click at [234, 34] on div "**********" at bounding box center [235, 39] width 253 height 20
paste input "**********"
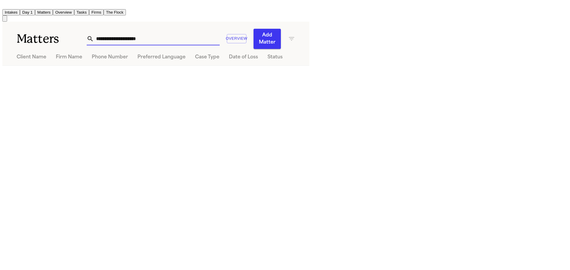
click at [219, 36] on input "**********" at bounding box center [157, 38] width 126 height 13
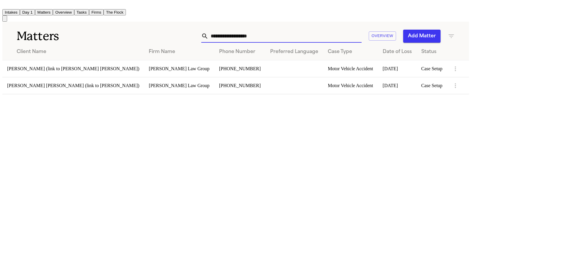
type input "**********"
click at [104, 86] on td "[PERSON_NAME] [PERSON_NAME] (link to [PERSON_NAME])" at bounding box center [73, 85] width 142 height 17
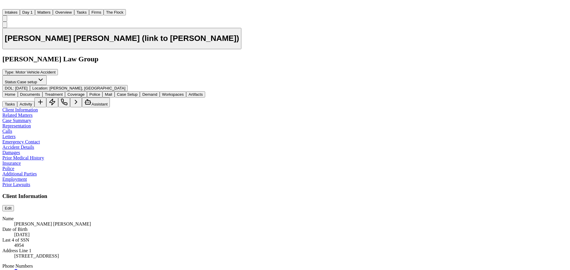
click at [87, 91] on button "Coverage" at bounding box center [76, 94] width 22 height 6
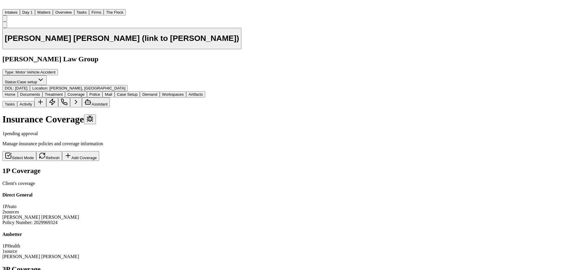
click at [102, 193] on h4 "Direct General" at bounding box center [141, 195] width 278 height 5
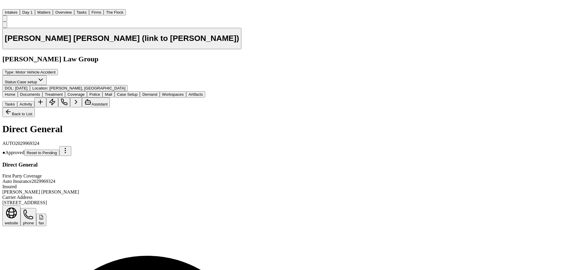
scroll to position [297, 0]
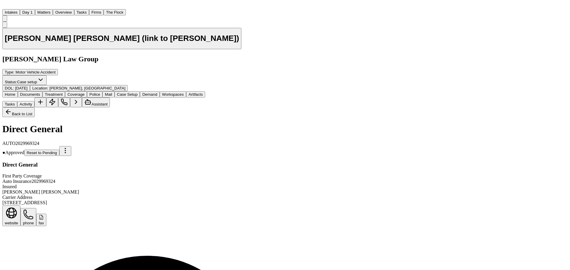
scroll to position [562, 0]
click at [85, 92] on span "Coverage" at bounding box center [75, 94] width 17 height 4
click at [63, 92] on span "Treatment" at bounding box center [54, 94] width 18 height 4
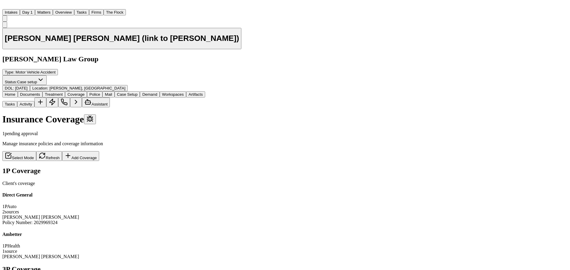
click at [85, 92] on span "Coverage" at bounding box center [75, 94] width 17 height 4
click at [38, 92] on span "Documents" at bounding box center [30, 94] width 20 height 4
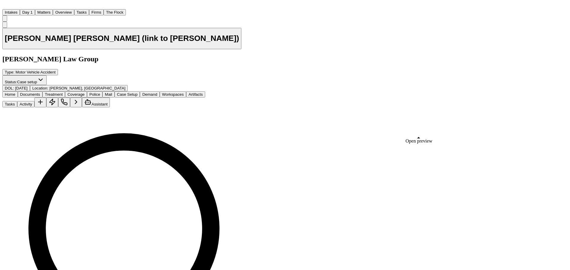
click at [85, 92] on span "Coverage" at bounding box center [75, 94] width 17 height 4
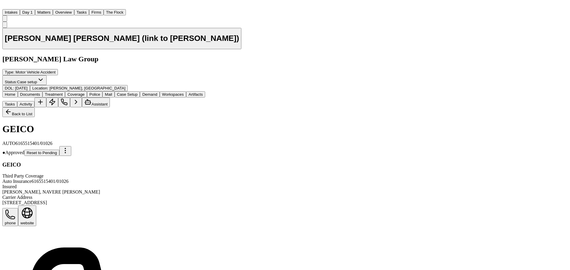
scroll to position [30, 0]
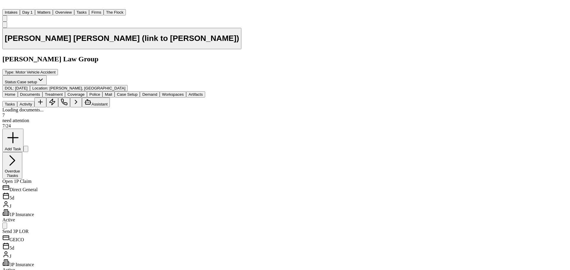
click at [40, 92] on span "Documents" at bounding box center [30, 94] width 20 height 4
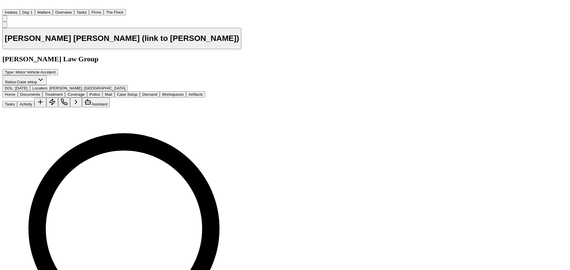
click at [85, 92] on span "Coverage" at bounding box center [75, 94] width 17 height 4
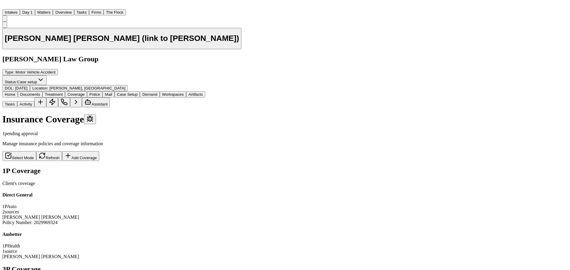
click at [112, 215] on div "Luis Santana Cabrera" at bounding box center [141, 217] width 278 height 5
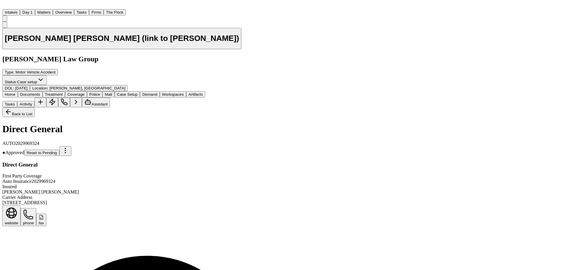
scroll to position [119, 0]
click at [42, 91] on button "Documents" at bounding box center [30, 94] width 25 height 6
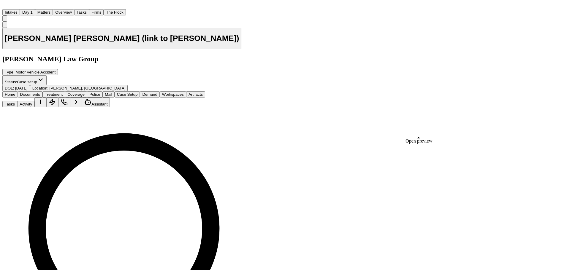
click at [85, 92] on span "Coverage" at bounding box center [75, 94] width 17 height 4
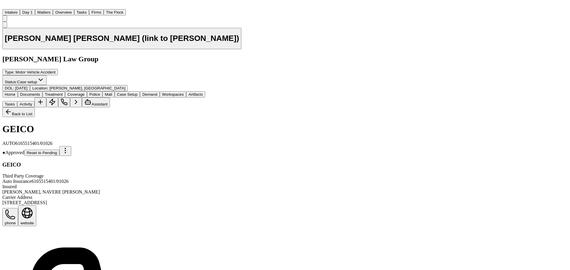
scroll to position [89, 0]
drag, startPoint x: 83, startPoint y: 212, endPoint x: 27, endPoint y: 215, distance: 56.2
copy div "8815779530000005"
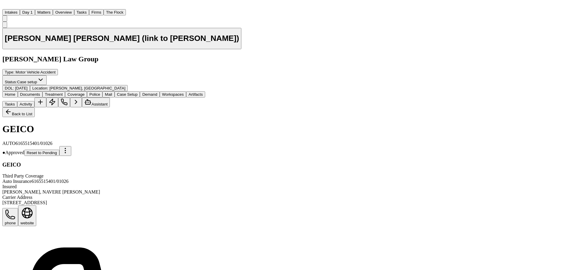
drag, startPoint x: 55, startPoint y: 167, endPoint x: 27, endPoint y: 167, distance: 28.2
drag, startPoint x: 73, startPoint y: 205, endPoint x: 45, endPoint y: 206, distance: 27.9
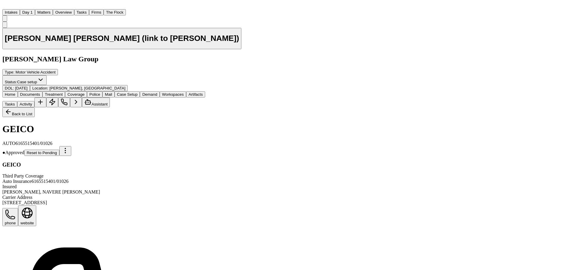
drag, startPoint x: 40, startPoint y: 203, endPoint x: 69, endPoint y: 203, distance: 29.1
drag, startPoint x: 53, startPoint y: 220, endPoint x: 76, endPoint y: 218, distance: 22.9
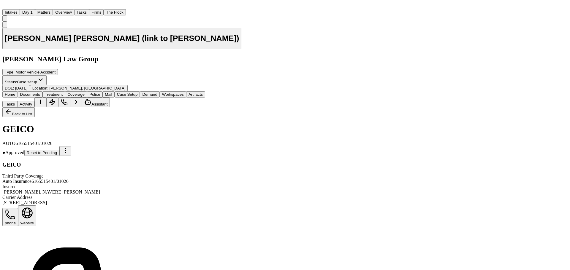
drag, startPoint x: 76, startPoint y: 221, endPoint x: 54, endPoint y: 220, distance: 22.3
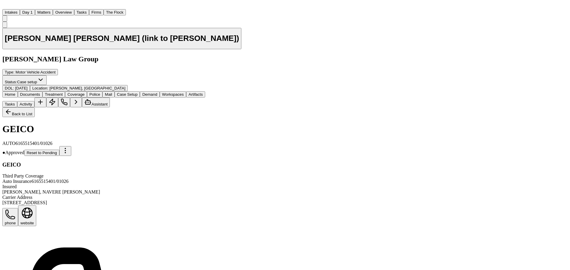
drag, startPoint x: 166, startPoint y: 221, endPoint x: 137, endPoint y: 220, distance: 28.5
drag, startPoint x: 69, startPoint y: 153, endPoint x: 22, endPoint y: 153, distance: 46.3
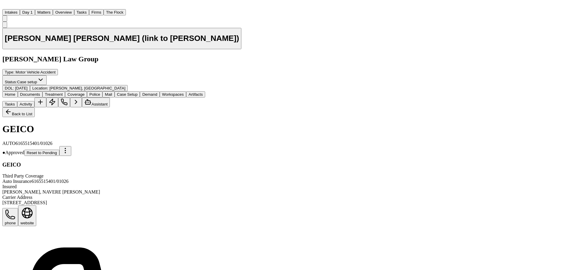
click at [85, 92] on span "Coverage" at bounding box center [75, 94] width 17 height 4
click at [63, 92] on span "Treatment" at bounding box center [54, 94] width 18 height 4
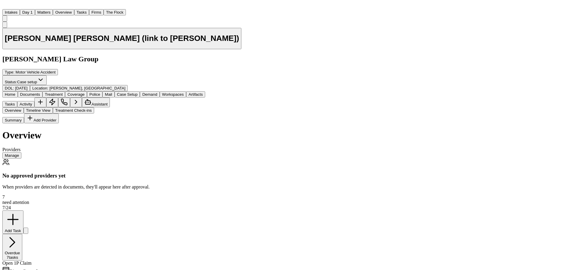
click at [85, 92] on span "Coverage" at bounding box center [75, 94] width 17 height 4
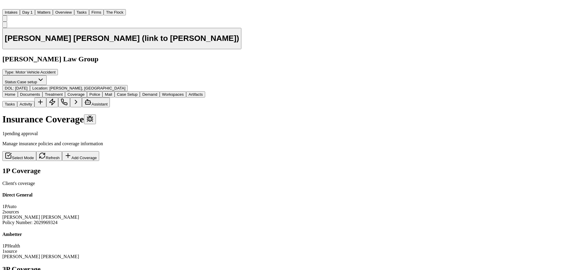
click at [101, 193] on div "Direct General 1P Auto 2 source s" at bounding box center [141, 204] width 278 height 22
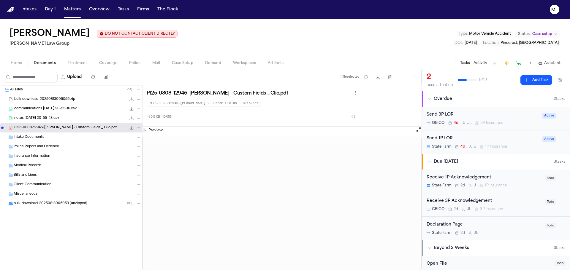
click at [105, 64] on span "Coverage" at bounding box center [108, 63] width 18 height 5
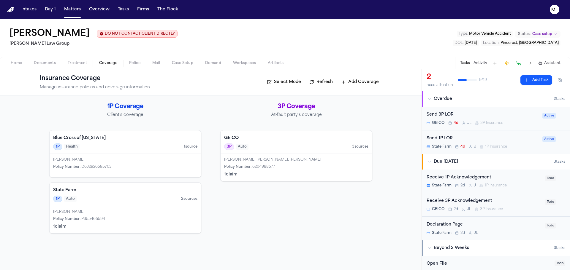
click at [311, 170] on div "[PERSON_NAME] [PERSON_NAME], [PERSON_NAME] Policy Number : 6204988577 1 claim" at bounding box center [295, 167] width 151 height 27
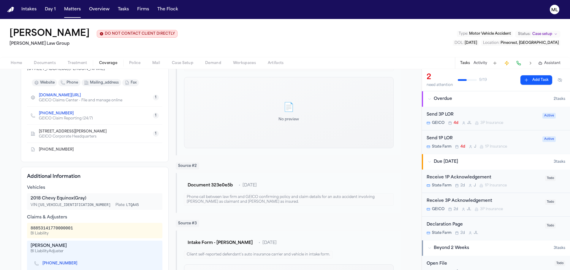
scroll to position [119, 0]
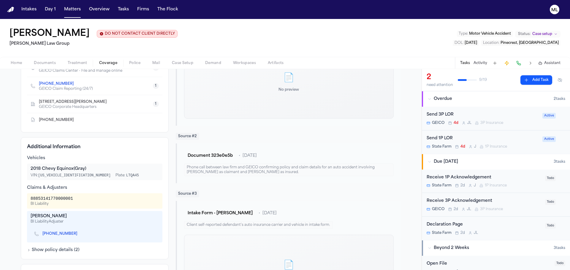
drag, startPoint x: 88, startPoint y: 216, endPoint x: 29, endPoint y: 216, distance: 58.5
click at [31, 216] on div "[PERSON_NAME]" at bounding box center [95, 217] width 128 height 6
copy div "[PERSON_NAME]"
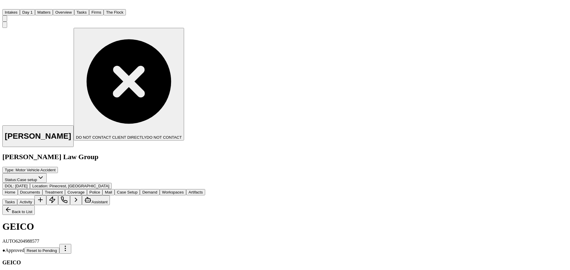
scroll to position [119, 0]
click at [53, 12] on button "Matters" at bounding box center [44, 12] width 18 height 6
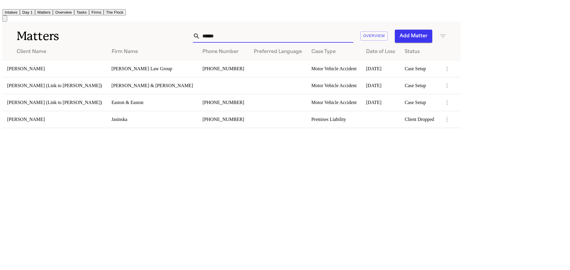
drag, startPoint x: 346, startPoint y: 33, endPoint x: 281, endPoint y: 33, distance: 65.0
click at [281, 33] on div "****** Overview Add Matter" at bounding box center [291, 36] width 309 height 13
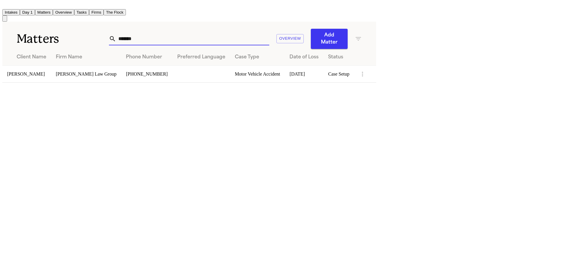
type input "******"
click at [39, 66] on td "[PERSON_NAME]" at bounding box center [26, 74] width 49 height 17
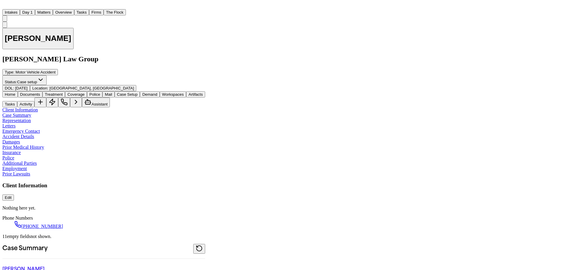
click at [85, 92] on span "Coverage" at bounding box center [75, 94] width 17 height 4
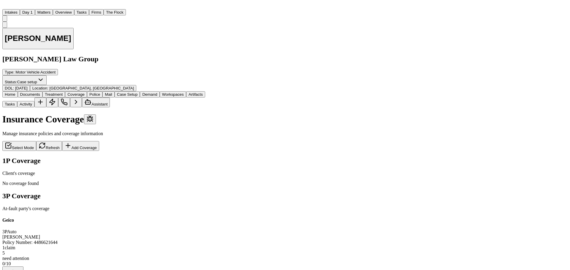
click at [205, 245] on div "1 claim" at bounding box center [103, 247] width 203 height 5
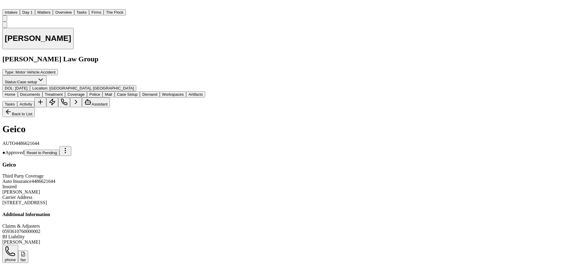
scroll to position [25, 0]
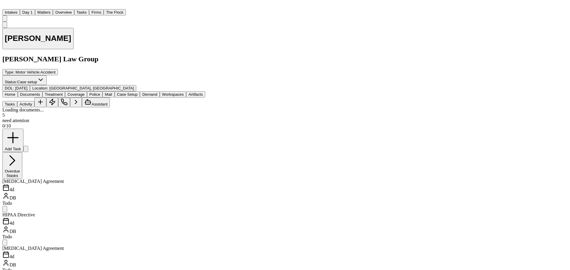
click at [40, 92] on span "Documents" at bounding box center [30, 94] width 20 height 4
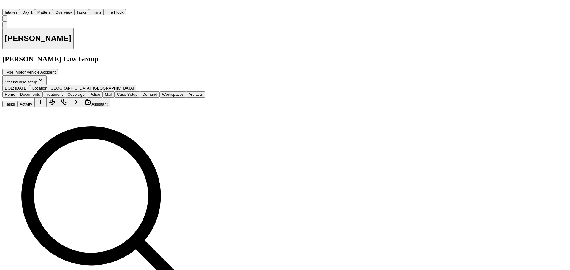
click at [53, 9] on button "Matters" at bounding box center [44, 12] width 18 height 6
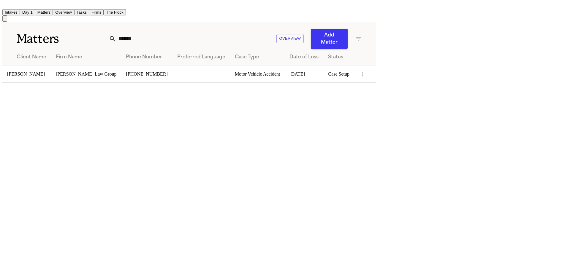
drag, startPoint x: 340, startPoint y: 34, endPoint x: 295, endPoint y: 25, distance: 46.4
click at [291, 29] on div "****** Overview Add Matter" at bounding box center [235, 39] width 253 height 20
type input "**********"
click at [50, 66] on td "[PERSON_NAME]" at bounding box center [26, 74] width 49 height 17
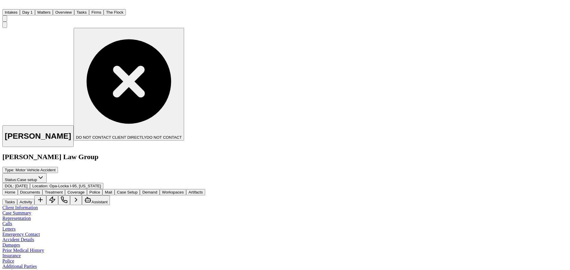
click at [65, 189] on button "Treatment" at bounding box center [53, 192] width 23 height 6
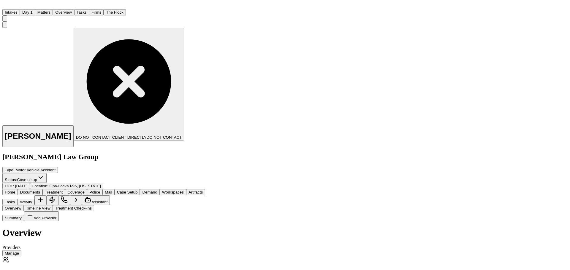
click at [85, 190] on span "Coverage" at bounding box center [75, 192] width 17 height 4
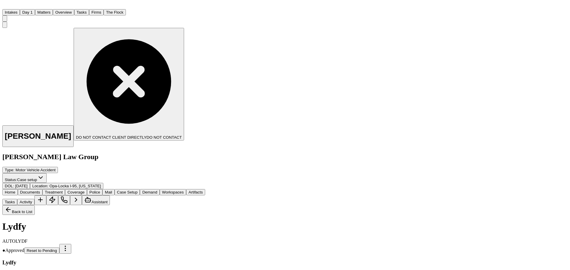
click at [35, 205] on button "Back to List" at bounding box center [18, 210] width 32 height 10
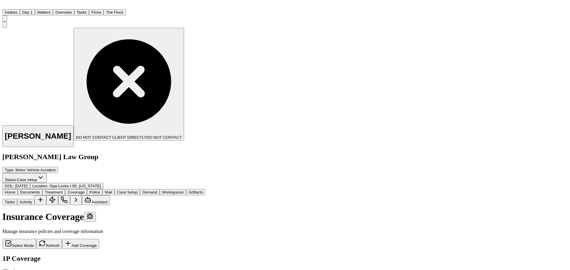
click at [53, 11] on button "Matters" at bounding box center [44, 12] width 18 height 6
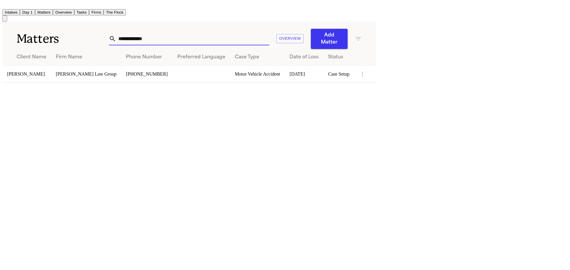
click at [269, 33] on input "**********" at bounding box center [192, 38] width 153 height 13
drag, startPoint x: 376, startPoint y: 33, endPoint x: 305, endPoint y: 33, distance: 71.2
click at [269, 34] on div "**********" at bounding box center [189, 38] width 160 height 13
type input "*********"
click at [47, 69] on td "[PERSON_NAME]" at bounding box center [26, 74] width 49 height 17
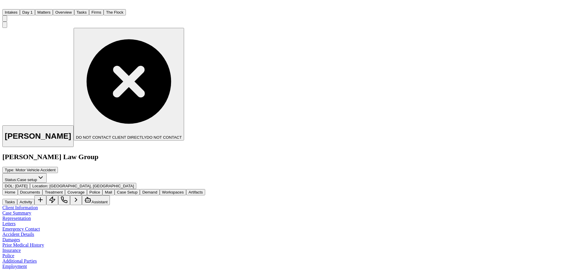
click at [85, 190] on span "Coverage" at bounding box center [75, 192] width 17 height 4
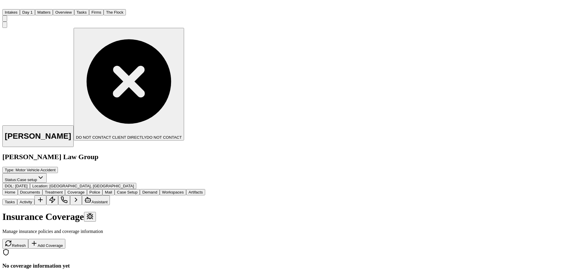
click at [53, 11] on button "Matters" at bounding box center [44, 12] width 18 height 6
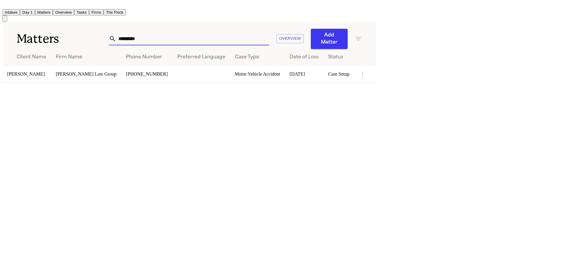
drag, startPoint x: 330, startPoint y: 34, endPoint x: 283, endPoint y: 32, distance: 47.2
click at [284, 34] on div "********* Overview Add Matter" at bounding box center [235, 39] width 253 height 20
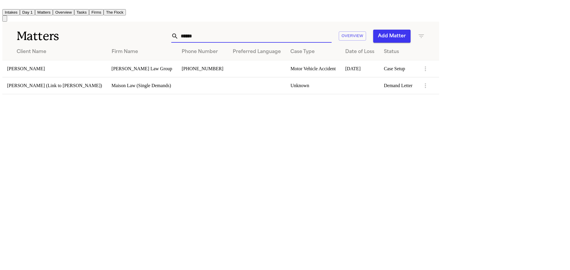
type input "******"
click at [93, 66] on td "[PERSON_NAME]" at bounding box center [54, 68] width 104 height 17
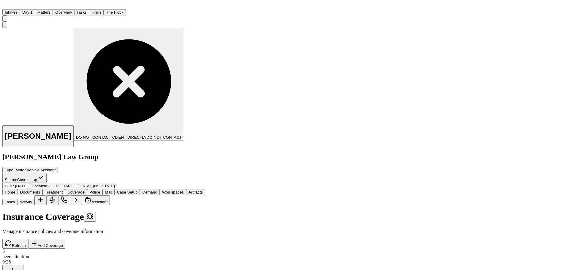
click at [85, 190] on span "Coverage" at bounding box center [75, 192] width 17 height 4
